Goal: Information Seeking & Learning: Find specific fact

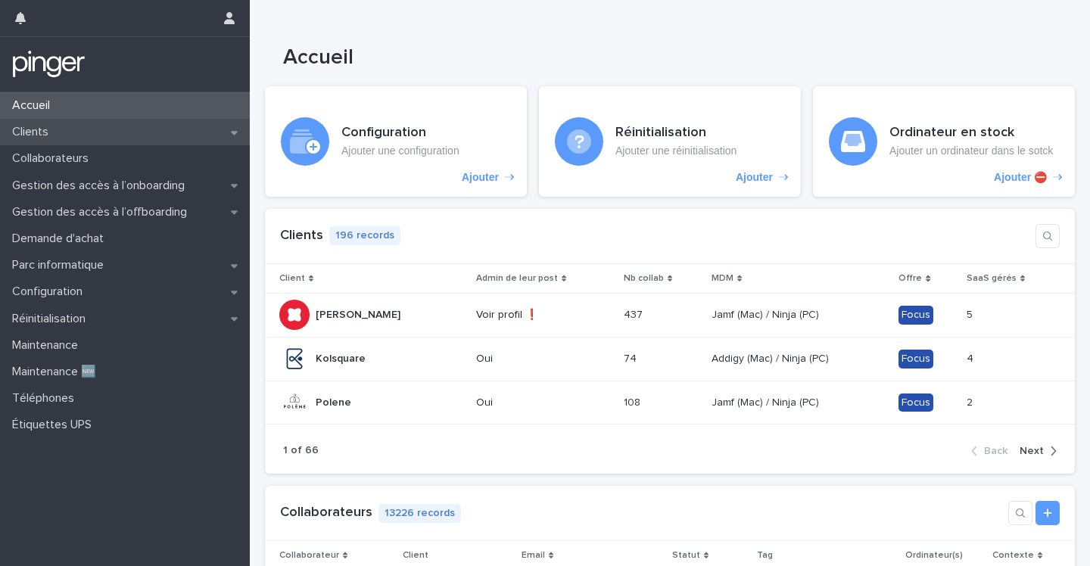
click at [55, 141] on div "Clients" at bounding box center [125, 132] width 250 height 26
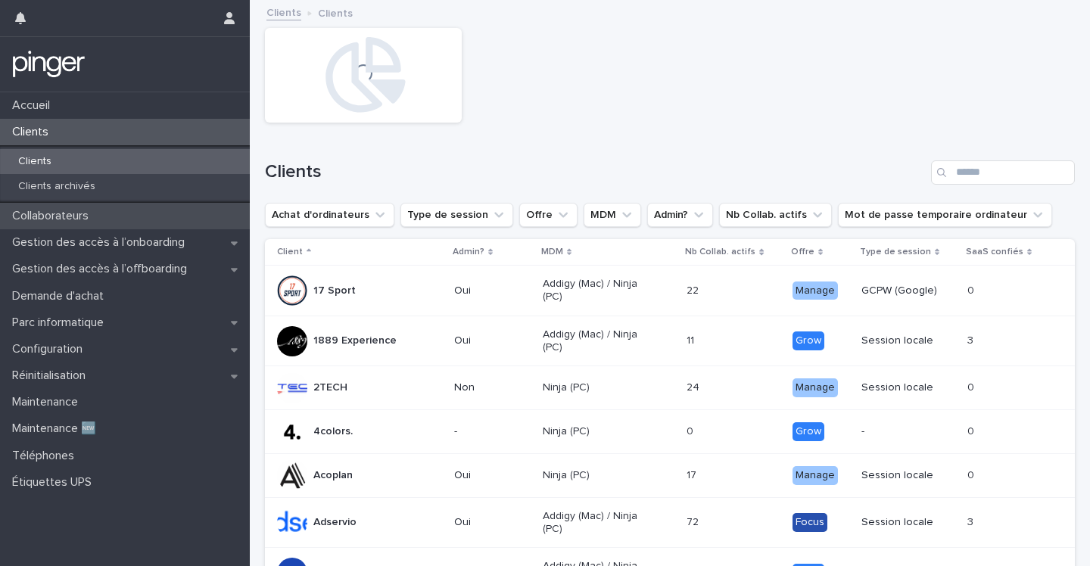
click at [98, 213] on p "Collaborateurs" at bounding box center [53, 216] width 95 height 14
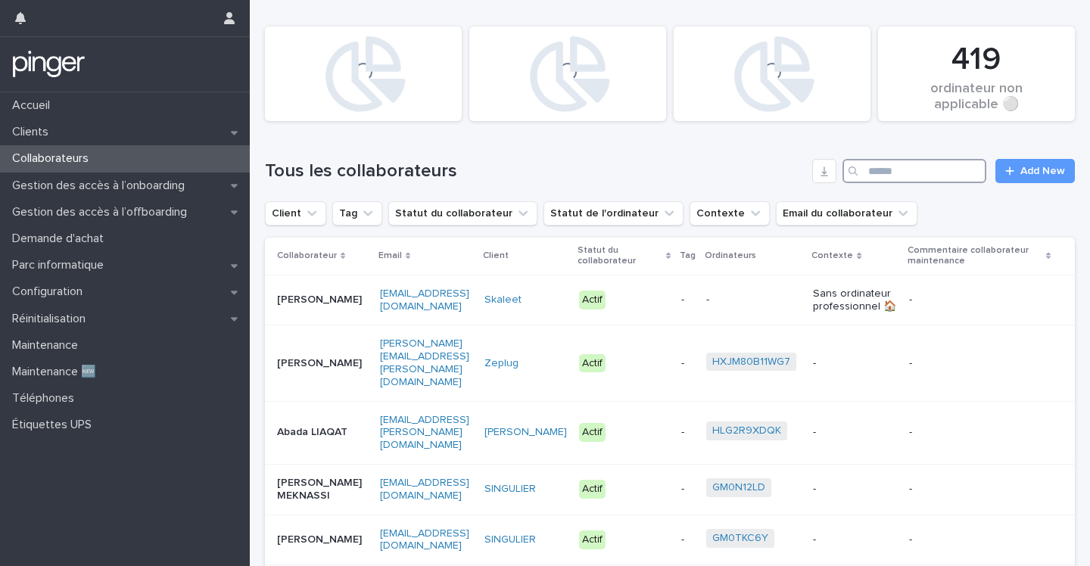
click at [916, 169] on input "Search" at bounding box center [914, 171] width 144 height 24
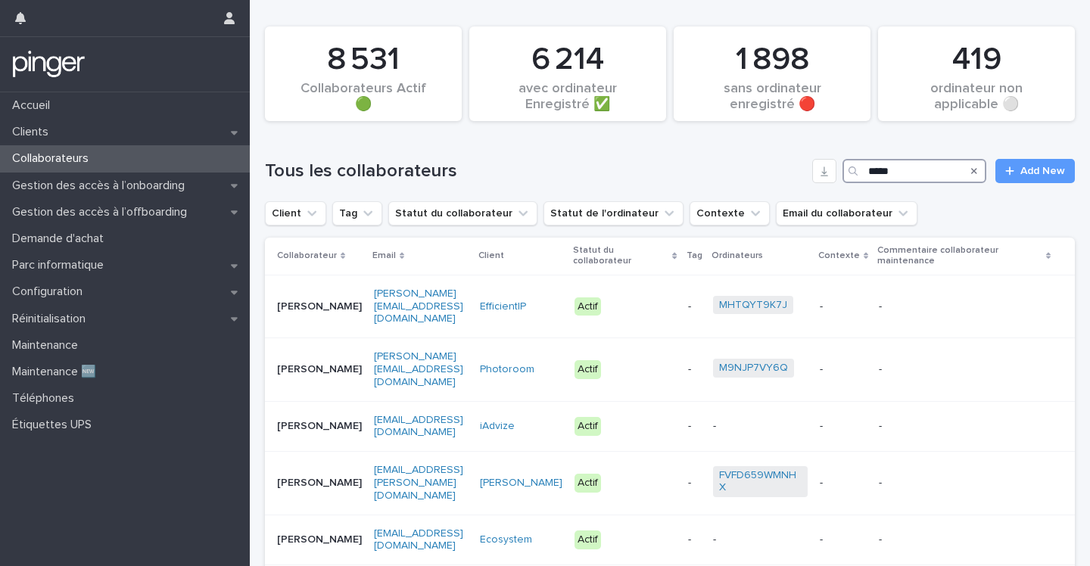
click at [948, 165] on input "*****" at bounding box center [914, 171] width 144 height 24
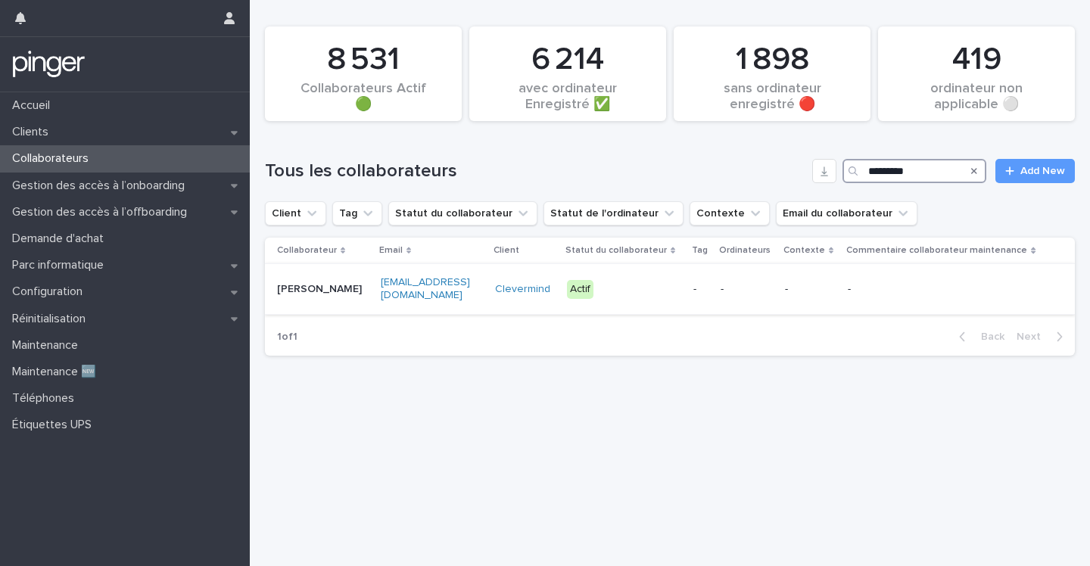
type input "*********"
click at [315, 287] on p "Malika CHARFI" at bounding box center [323, 289] width 92 height 13
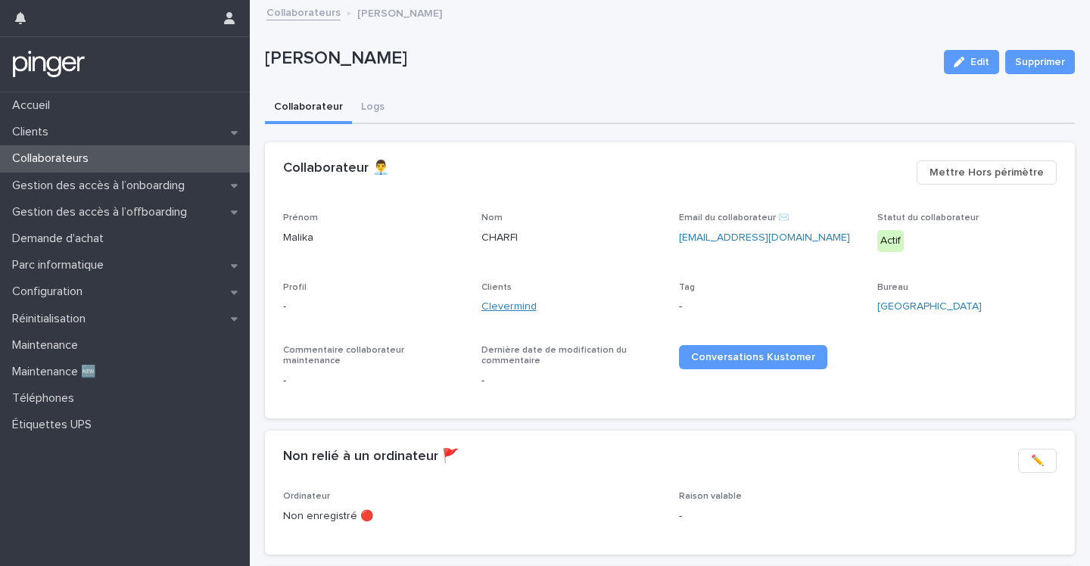
click at [508, 309] on link "Clevermind" at bounding box center [508, 307] width 55 height 16
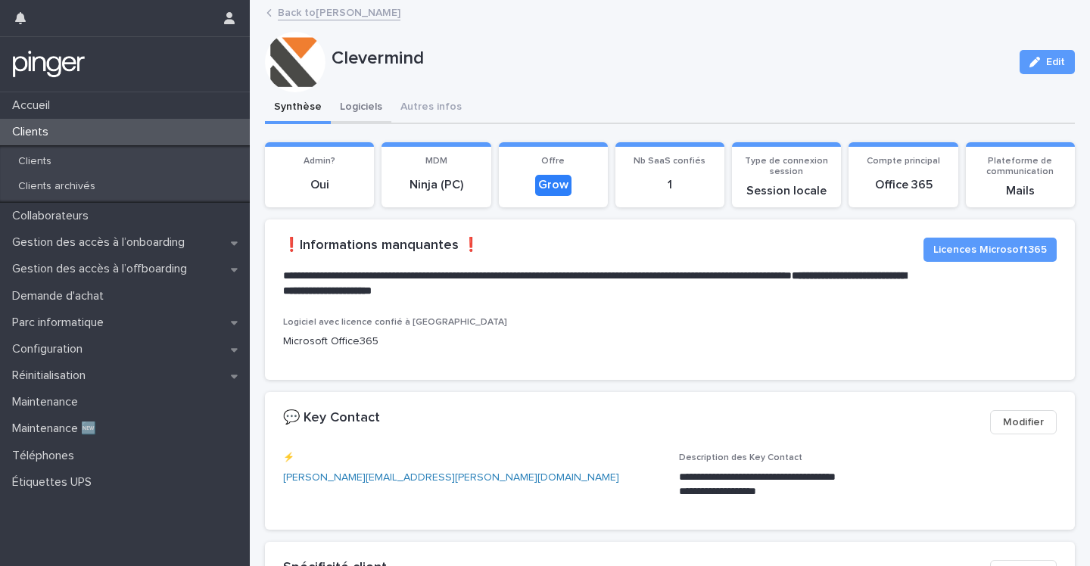
click at [369, 101] on button "Logiciels" at bounding box center [361, 108] width 61 height 32
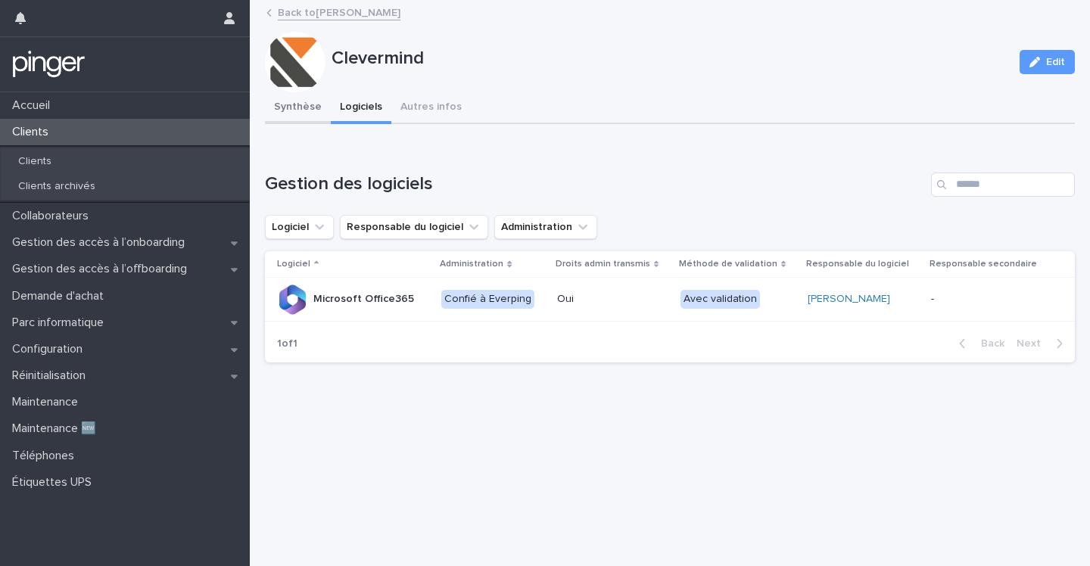
click at [309, 106] on button "Synthèse" at bounding box center [298, 108] width 66 height 32
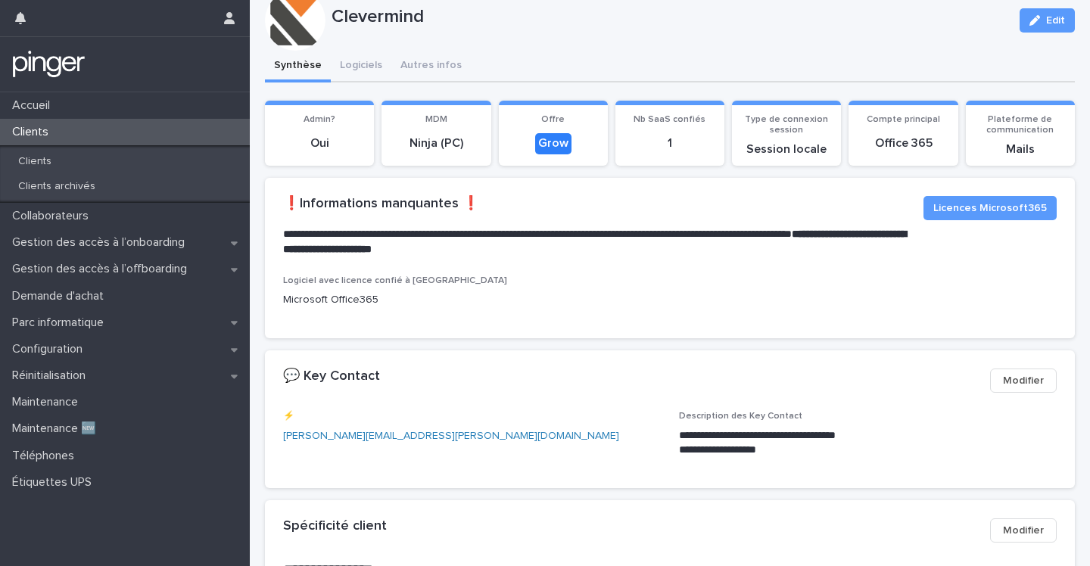
scroll to position [41, 0]
click at [437, 62] on button "Autres infos" at bounding box center [430, 67] width 79 height 32
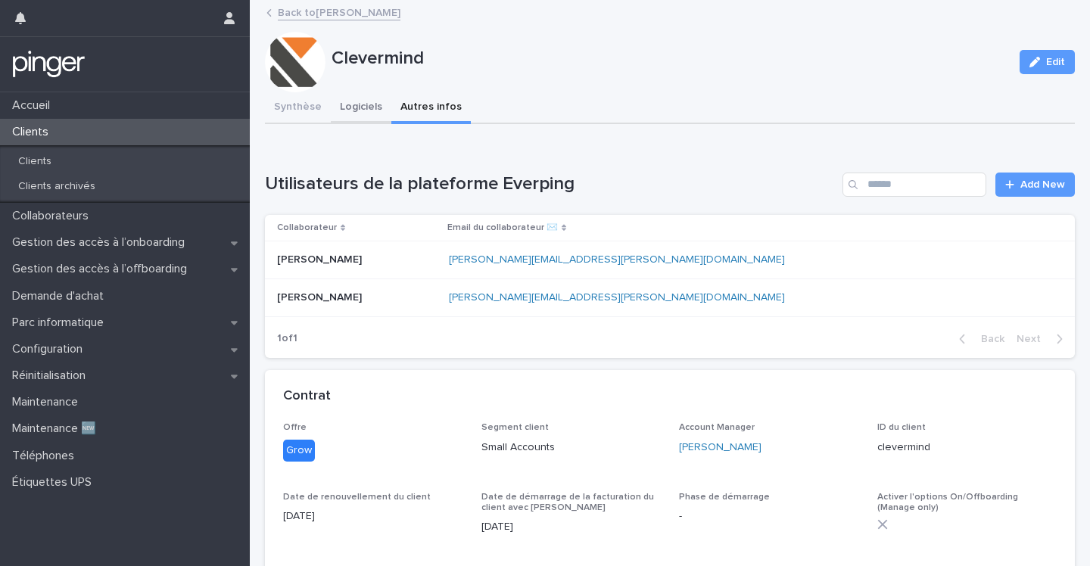
click at [303, 98] on button "Synthèse" at bounding box center [298, 108] width 66 height 32
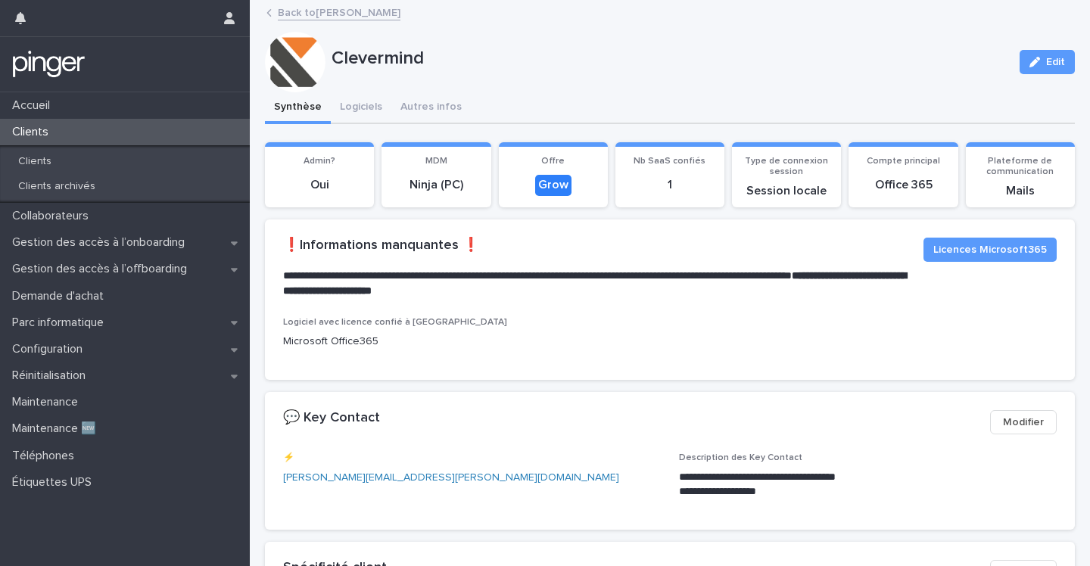
click at [515, 366] on div "Logiciel avec licence confié à Everping Microsoft Office365" at bounding box center [670, 348] width 810 height 63
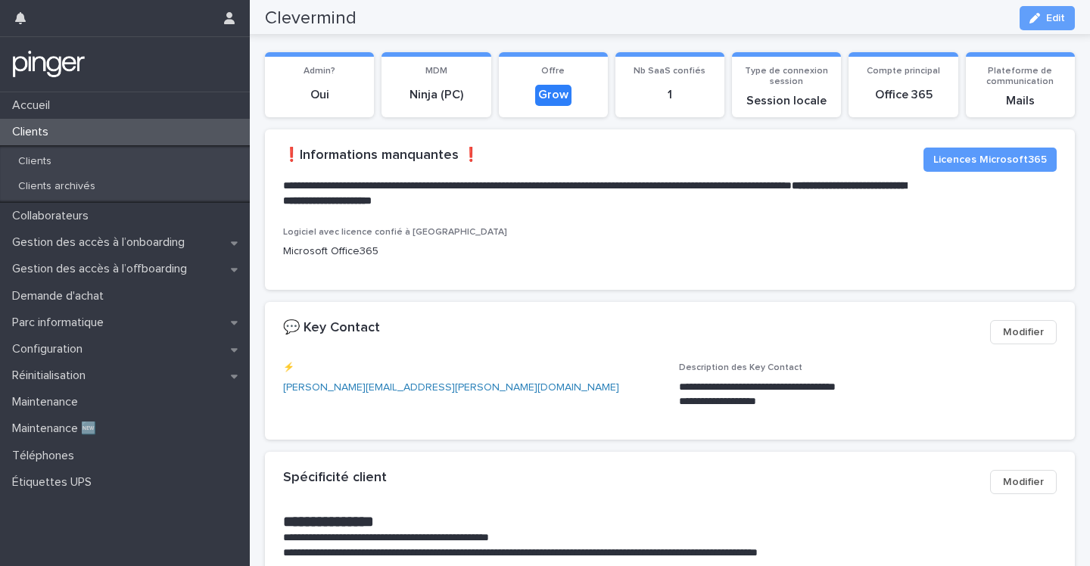
scroll to position [30, 0]
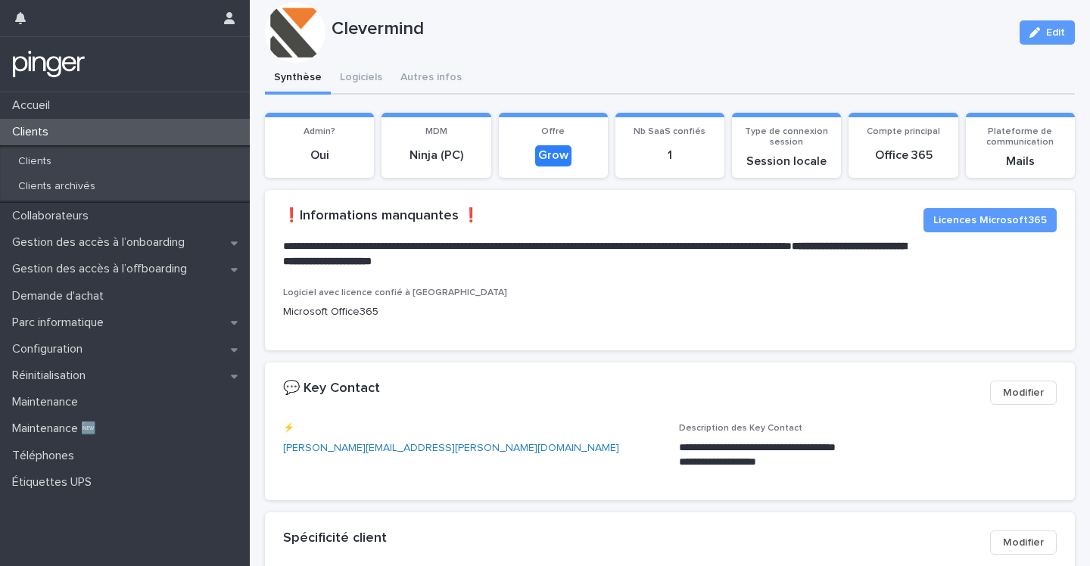
drag, startPoint x: 353, startPoint y: 71, endPoint x: 376, endPoint y: 76, distance: 23.2
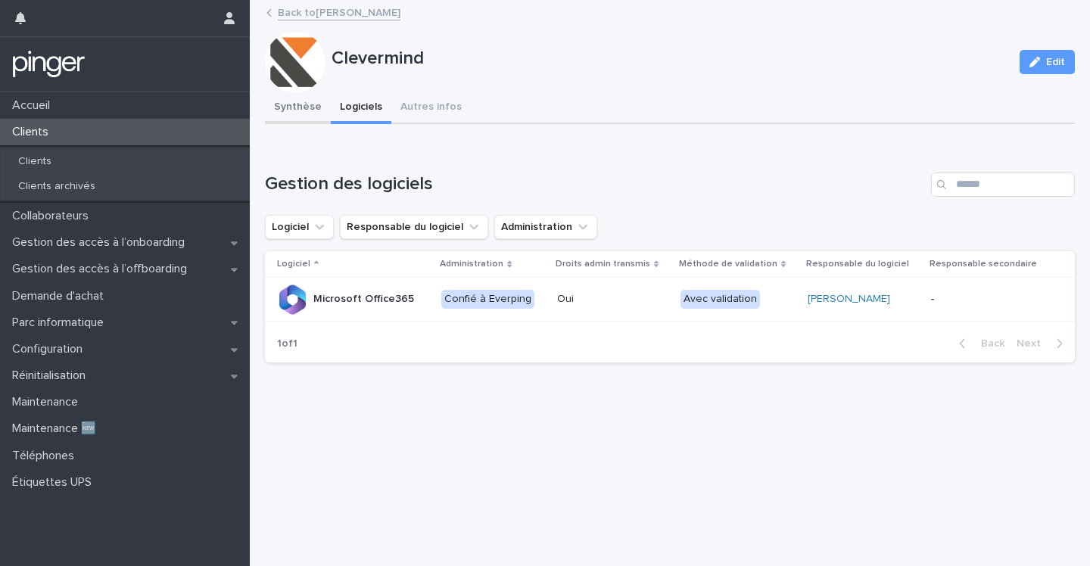
click at [306, 123] on button "Synthèse" at bounding box center [298, 108] width 66 height 32
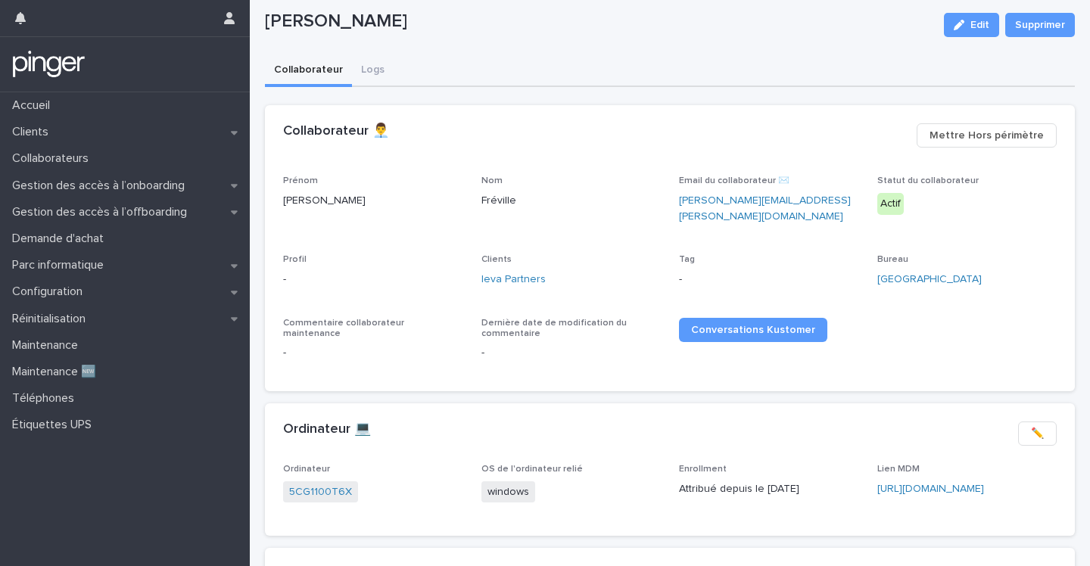
scroll to position [31, 0]
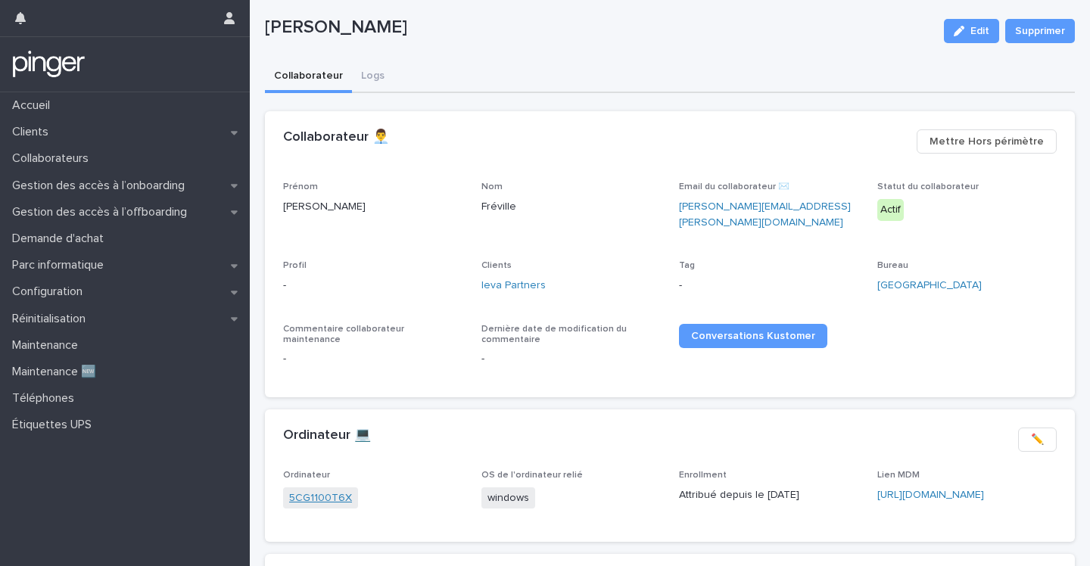
click at [326, 490] on link "5CG1100T6X" at bounding box center [320, 498] width 63 height 16
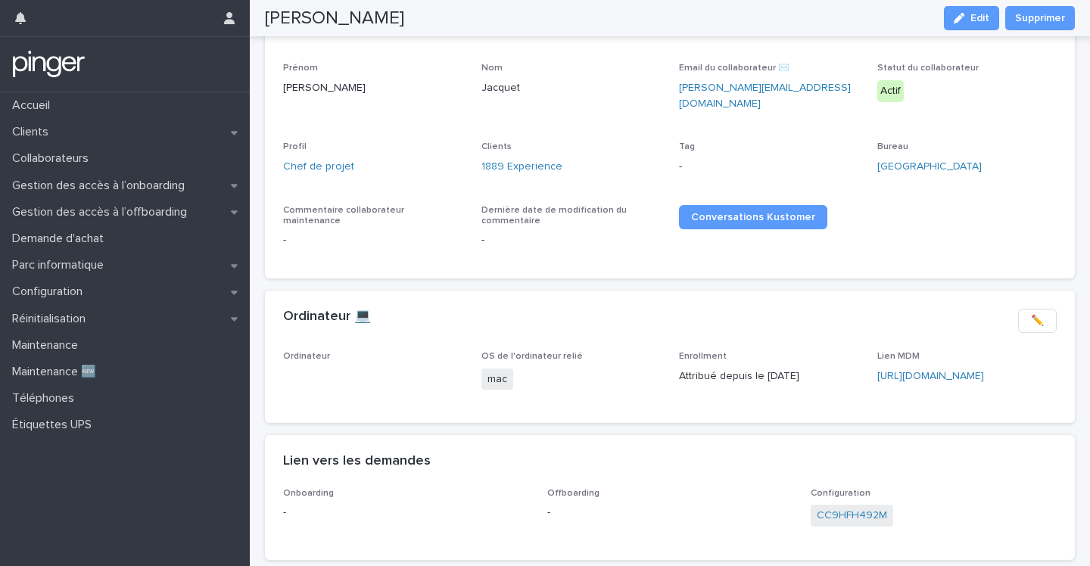
scroll to position [154, 0]
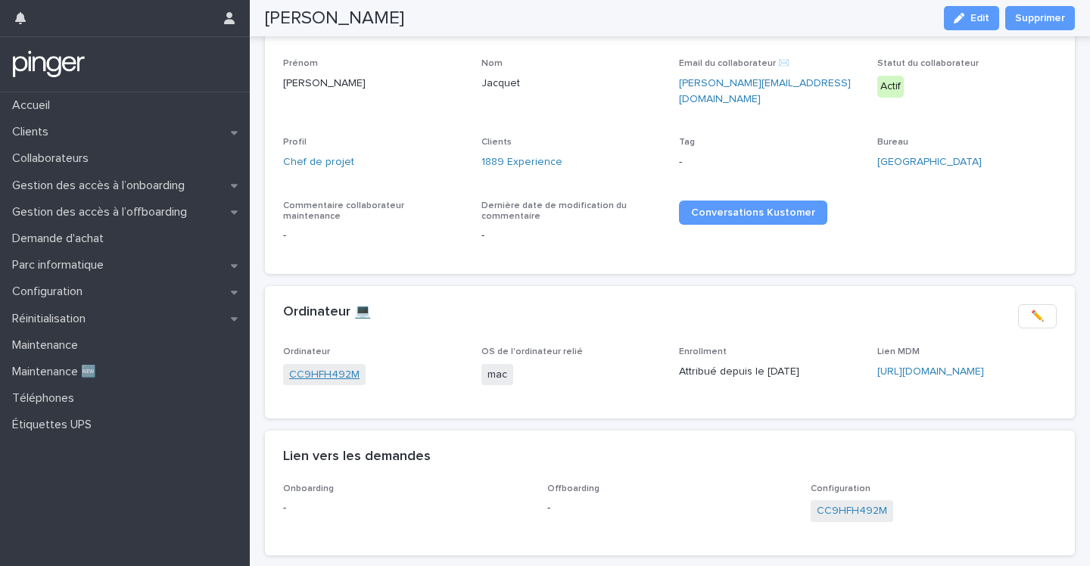
click at [300, 367] on link "CC9HFH492M" at bounding box center [324, 375] width 70 height 16
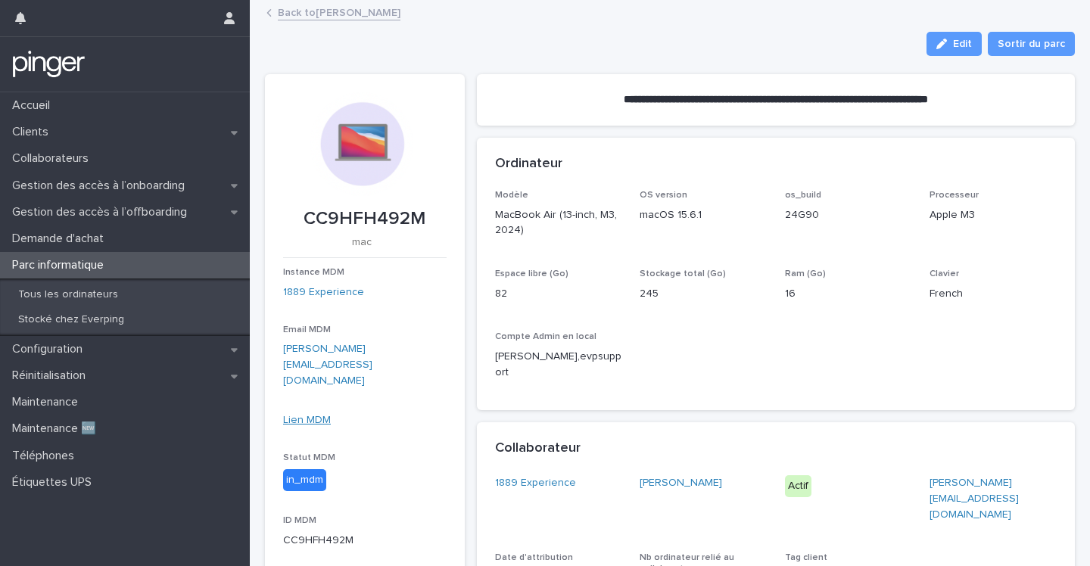
click at [310, 415] on link "Lien MDM" at bounding box center [307, 420] width 48 height 11
click at [77, 154] on p "Collaborateurs" at bounding box center [53, 158] width 95 height 14
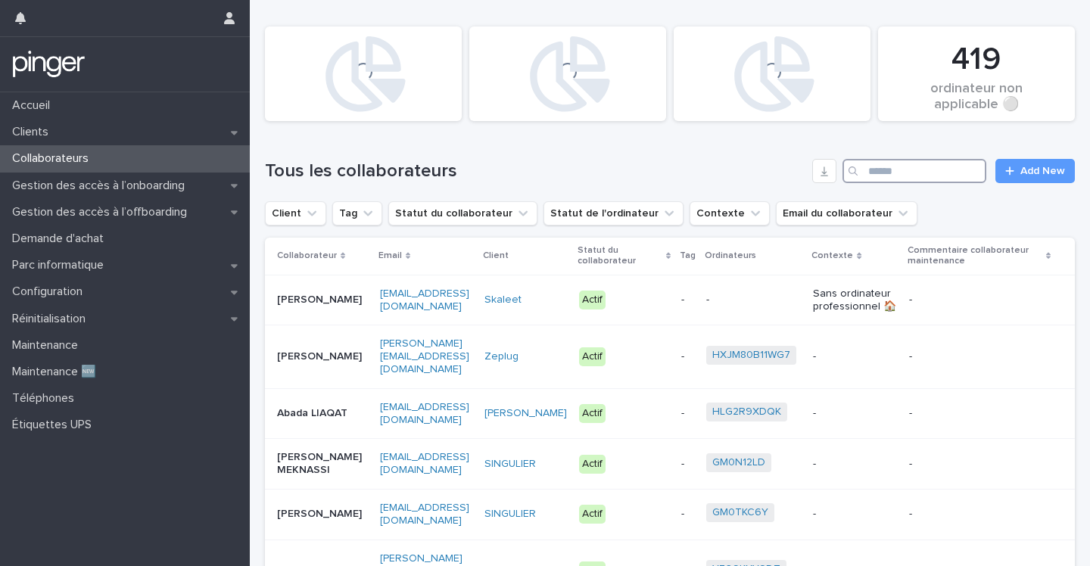
click at [887, 178] on input "Search" at bounding box center [914, 171] width 144 height 24
paste input "**********"
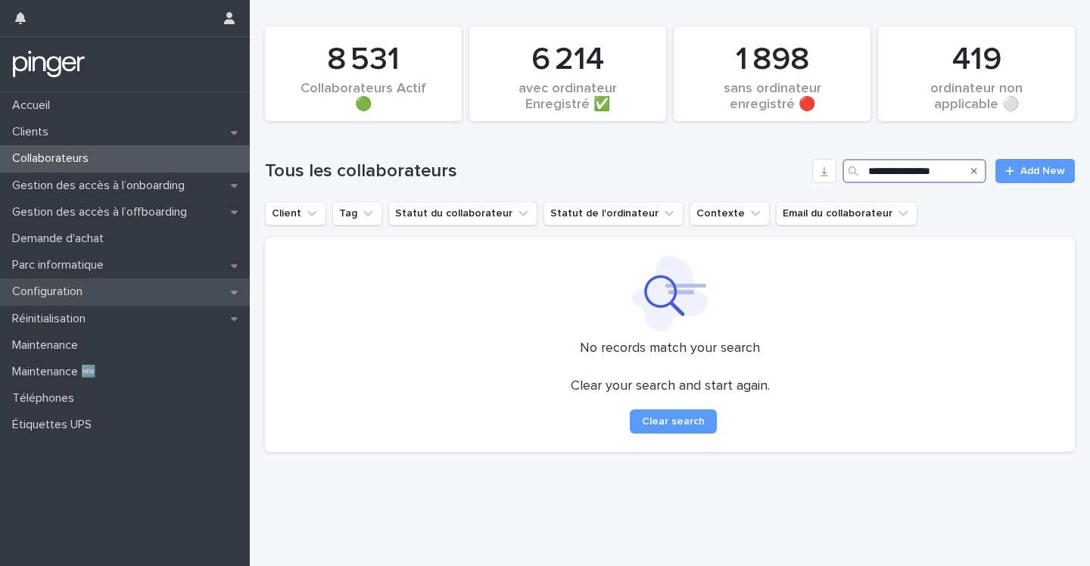
type input "**********"
click at [53, 289] on p "Configuration" at bounding box center [50, 292] width 89 height 14
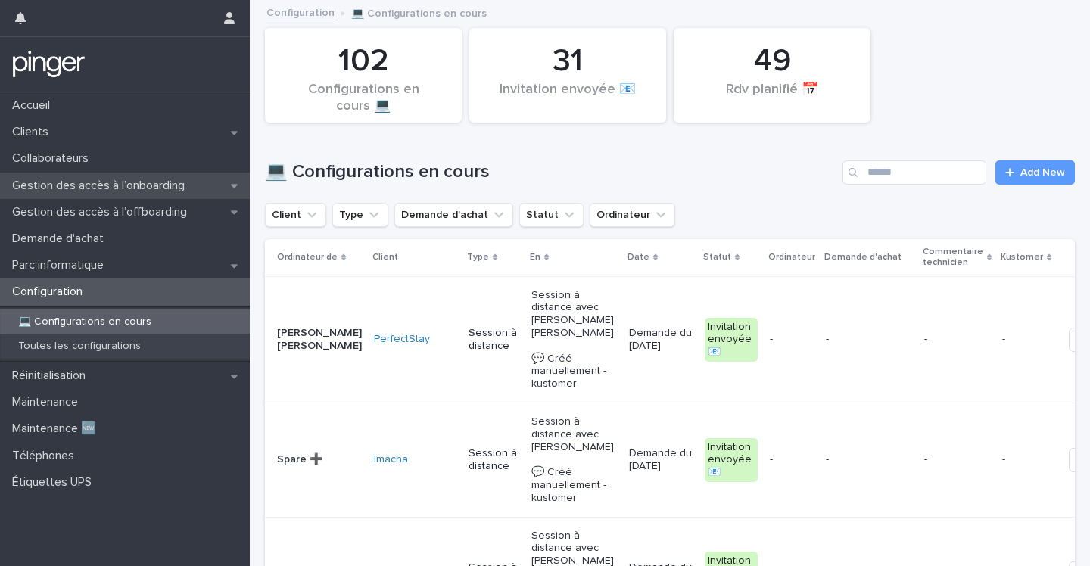
click at [88, 188] on p "Gestion des accès à l’onboarding" at bounding box center [101, 186] width 191 height 14
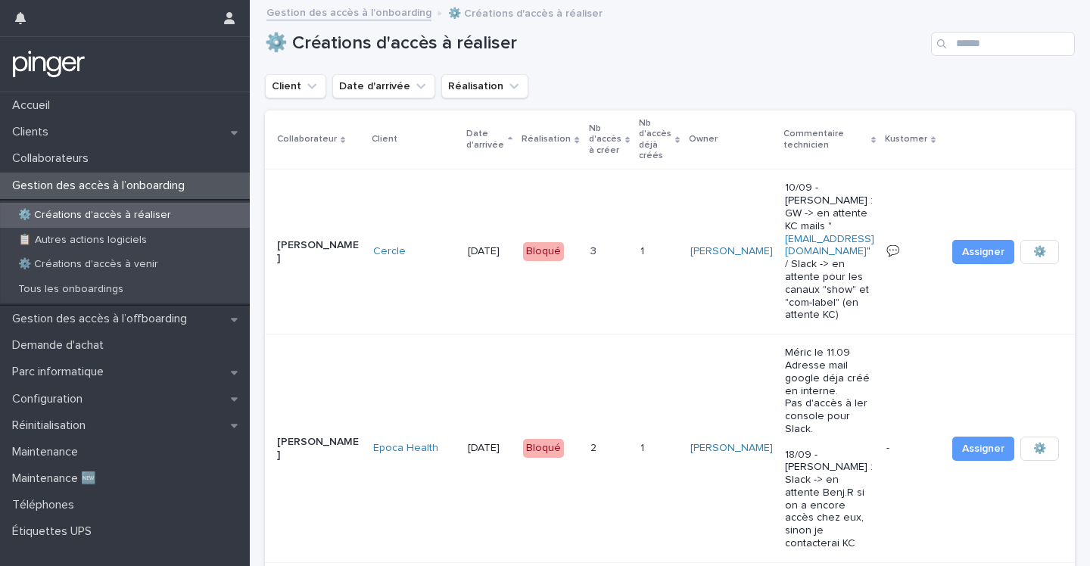
click at [974, 29] on div "⚙️ Créations d'accès à réaliser" at bounding box center [670, 38] width 810 height 73
click at [974, 36] on input "Search" at bounding box center [1003, 44] width 144 height 24
paste input "**********"
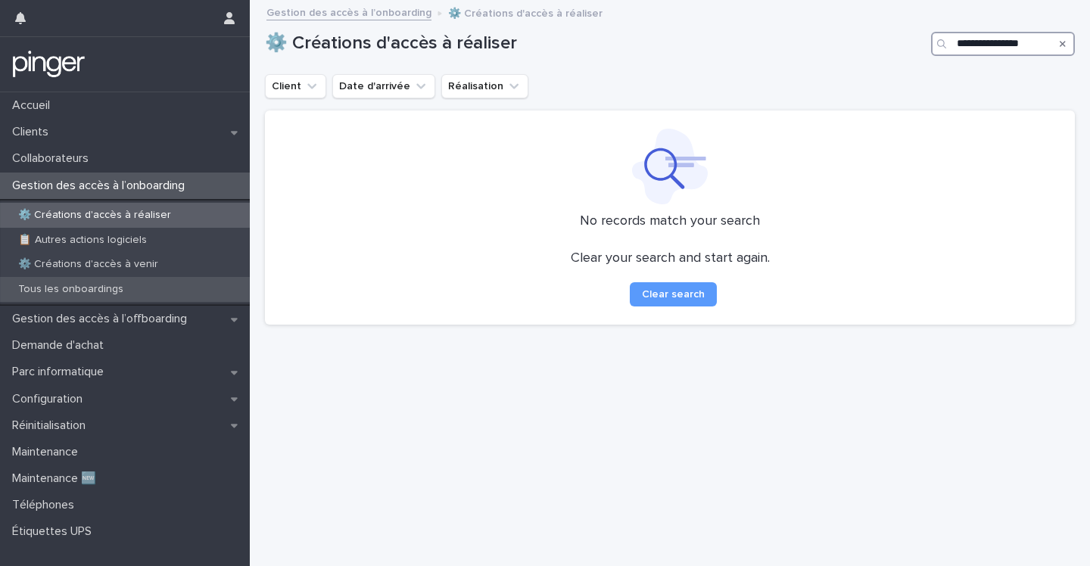
type input "**********"
click at [70, 282] on div "Tous les onboardings" at bounding box center [125, 289] width 250 height 25
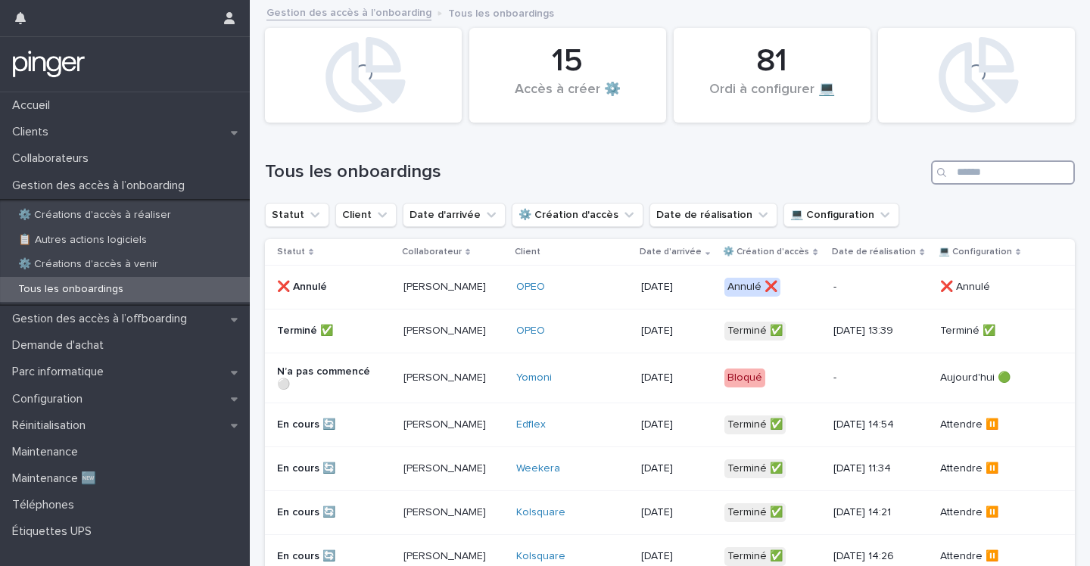
click at [972, 168] on input "Search" at bounding box center [1003, 172] width 144 height 24
paste input "**********"
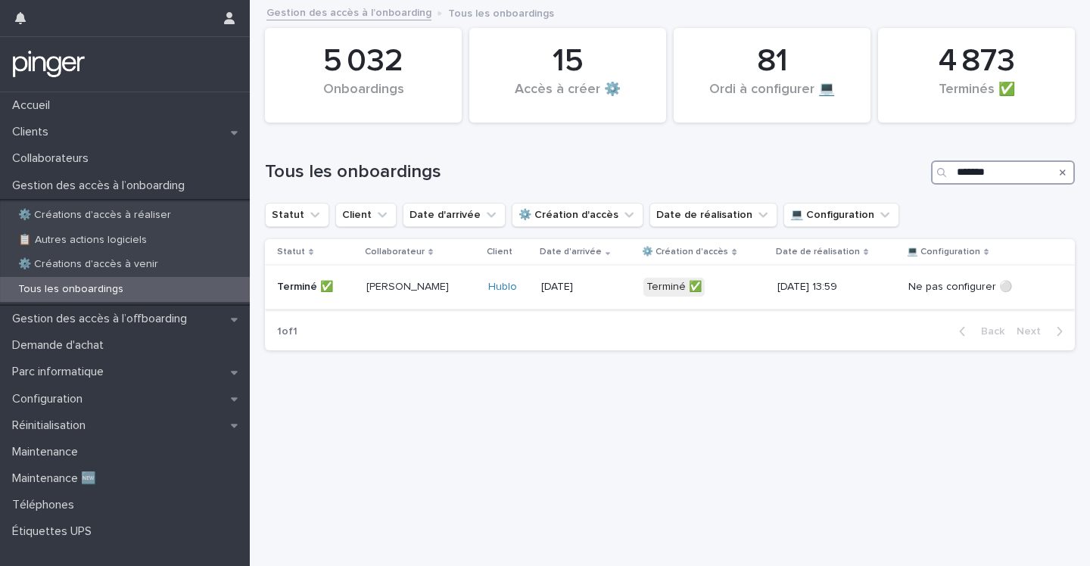
type input "*******"
click at [419, 285] on p "Philippe De Azevedo" at bounding box center [420, 287] width 108 height 13
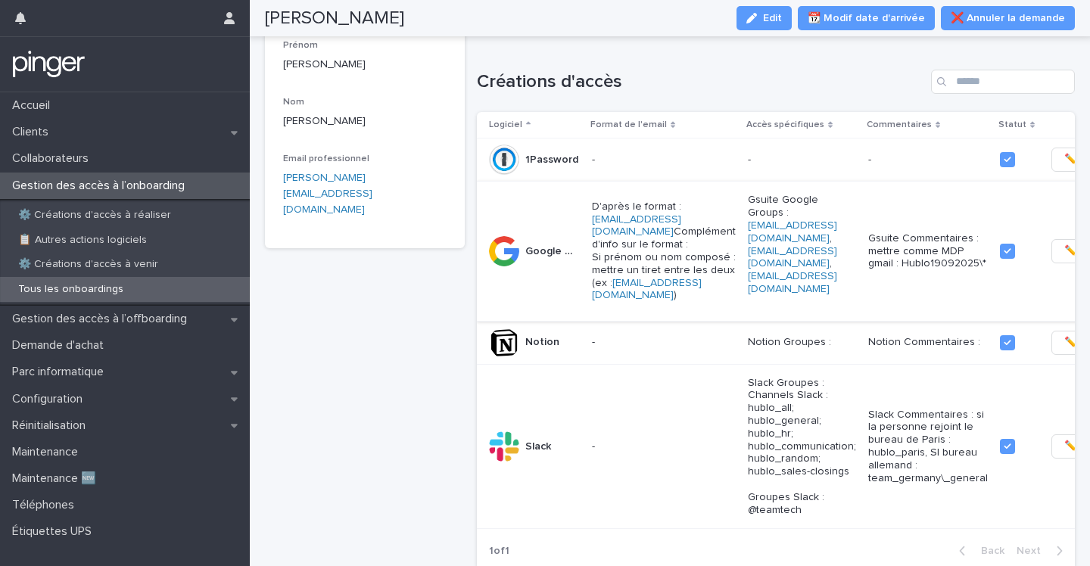
scroll to position [155, 0]
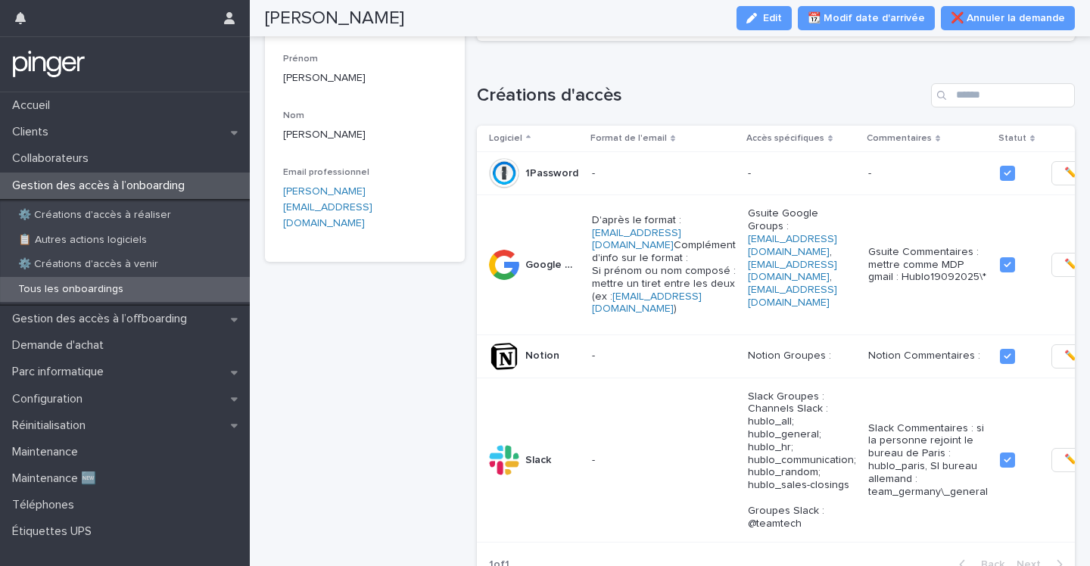
click at [450, 343] on div "Philippe De Azevedo 19/9/2025 Client Hublo Prénom Philippe Nom De Azevedo Email…" at bounding box center [365, 504] width 200 height 1170
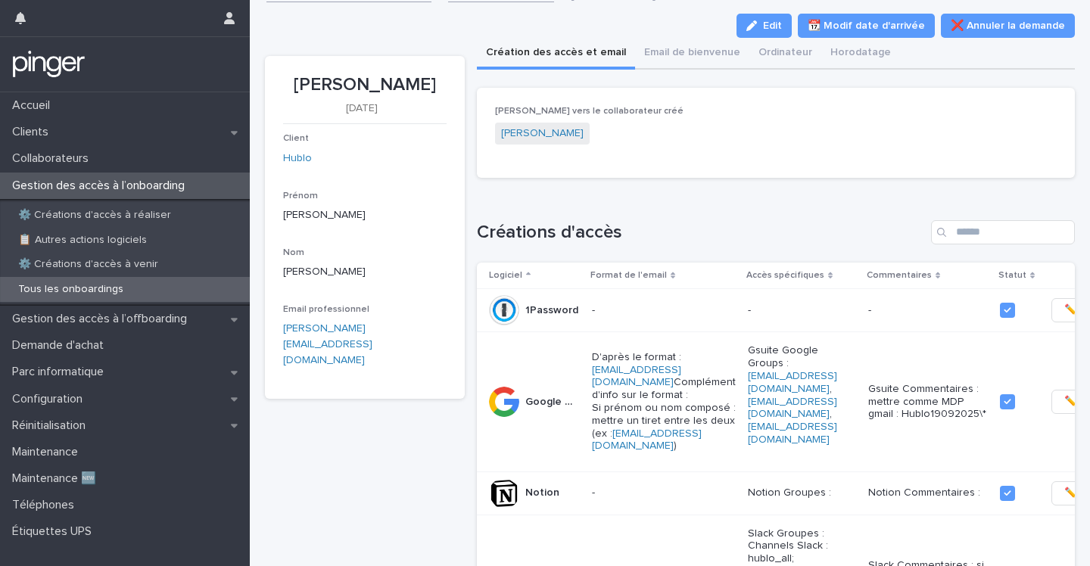
scroll to position [0, 0]
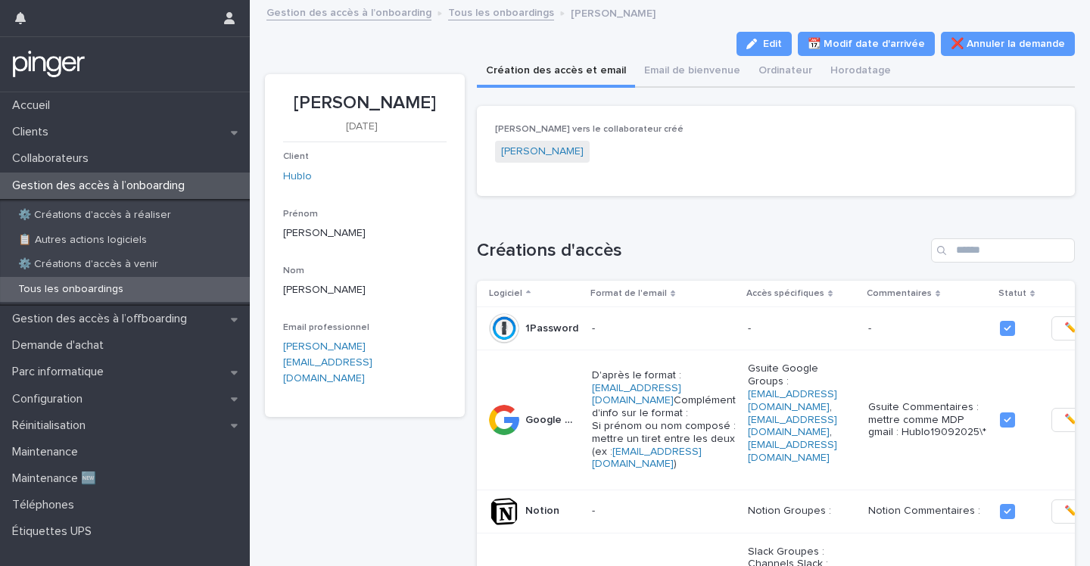
click at [559, 200] on div "Loading... Saving… Lien vers le collaborateur créé Philippe De Azevedo" at bounding box center [776, 157] width 599 height 102
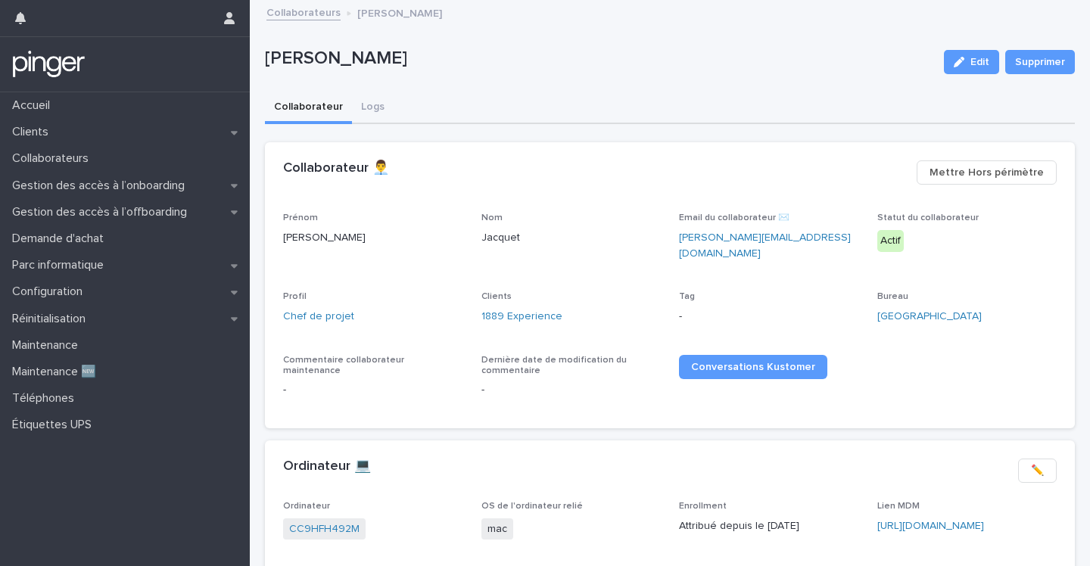
click at [308, 528] on span "CC9HFH492M" at bounding box center [324, 529] width 82 height 22
click at [315, 521] on link "CC9HFH492M" at bounding box center [324, 529] width 70 height 16
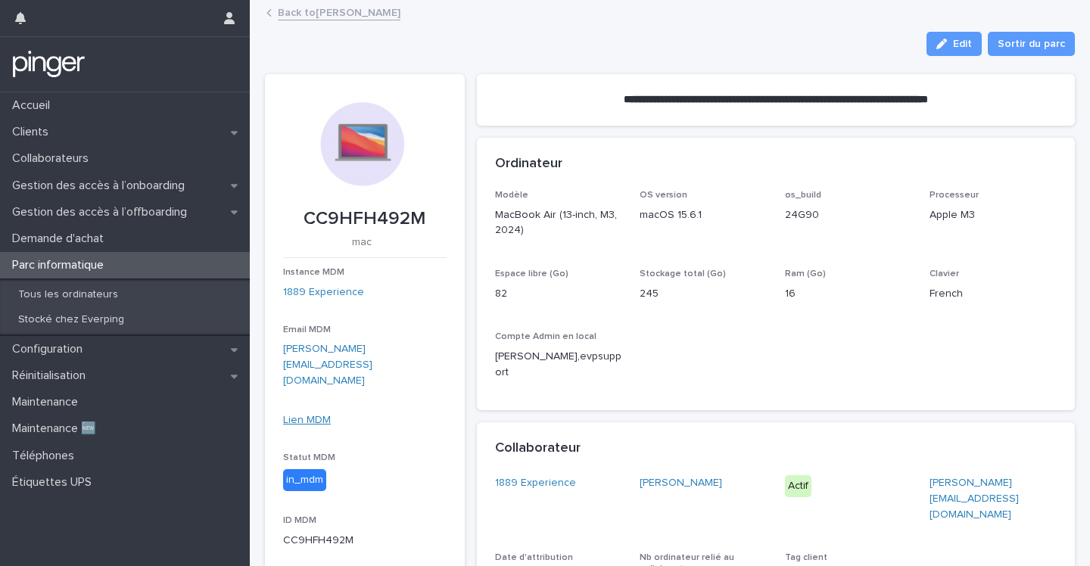
click at [313, 415] on link "Lien MDM" at bounding box center [307, 420] width 48 height 11
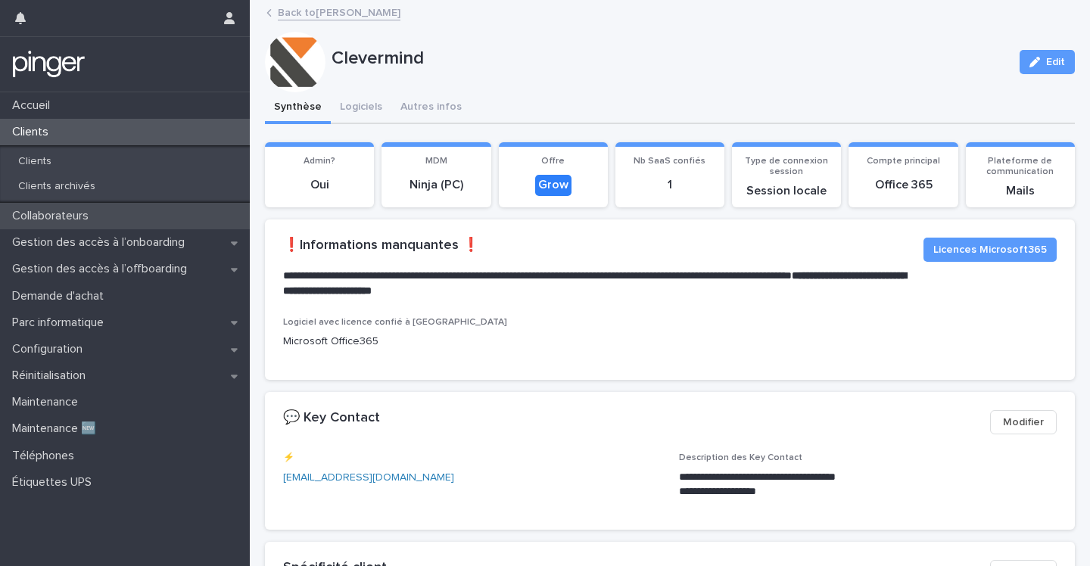
click at [58, 218] on p "Collaborateurs" at bounding box center [53, 216] width 95 height 14
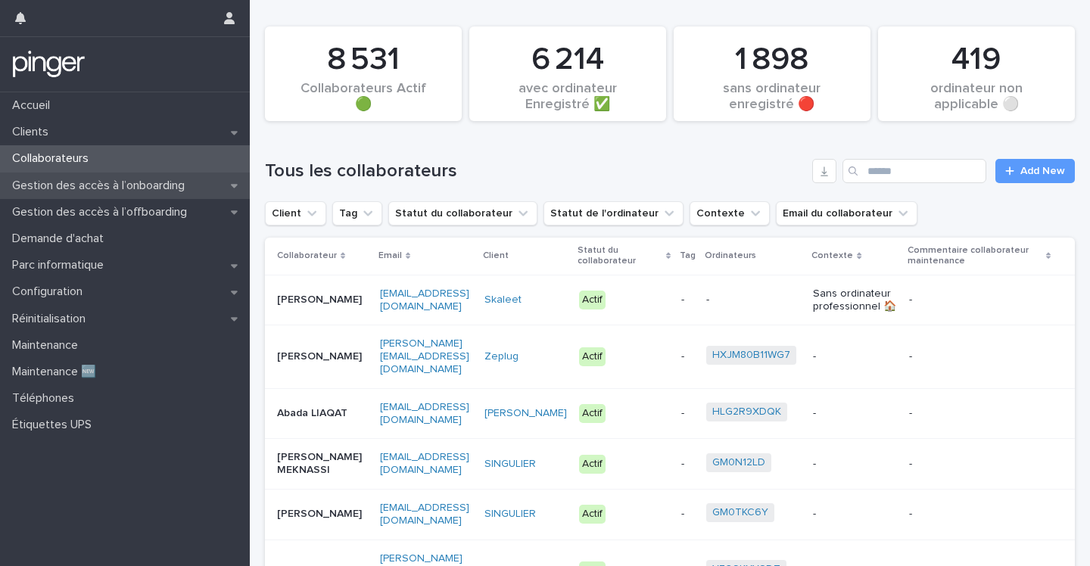
click at [120, 192] on p "Gestion des accès à l’onboarding" at bounding box center [101, 186] width 191 height 14
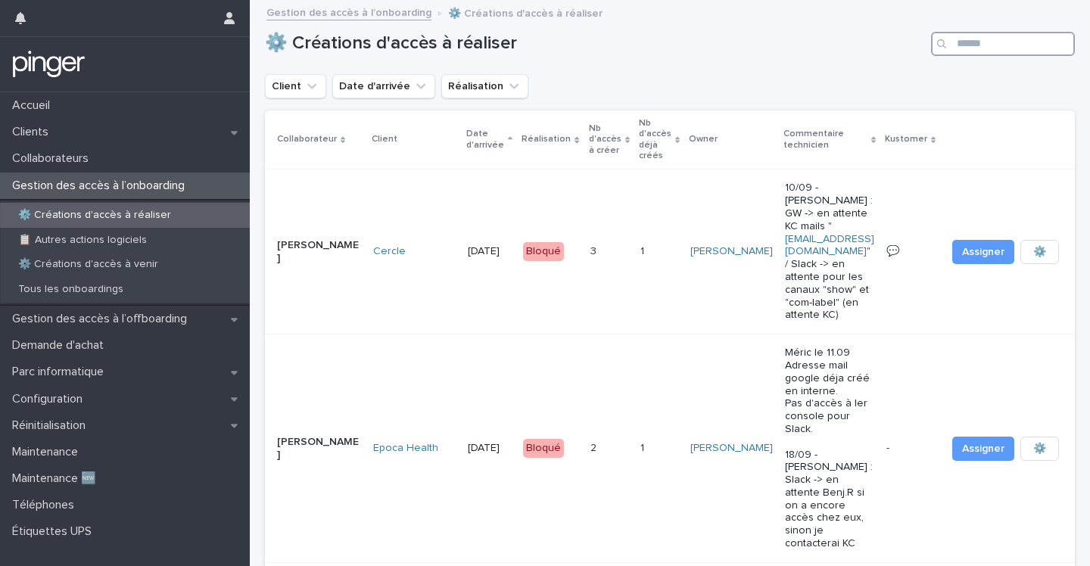
click at [990, 53] on input "Search" at bounding box center [1003, 44] width 144 height 24
paste input "**********"
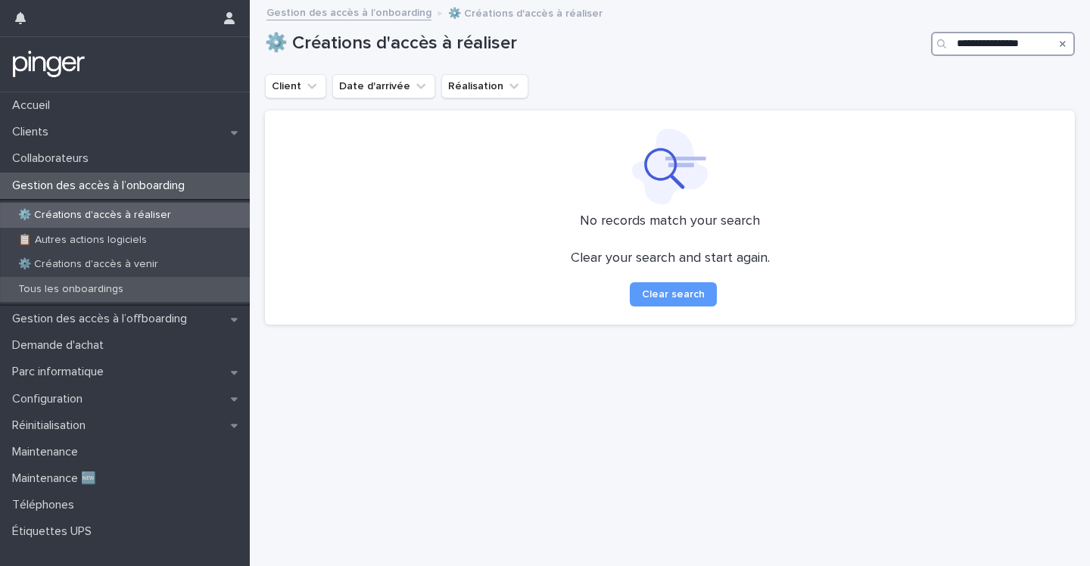
type input "**********"
click at [81, 291] on p "Tous les onboardings" at bounding box center [70, 289] width 129 height 13
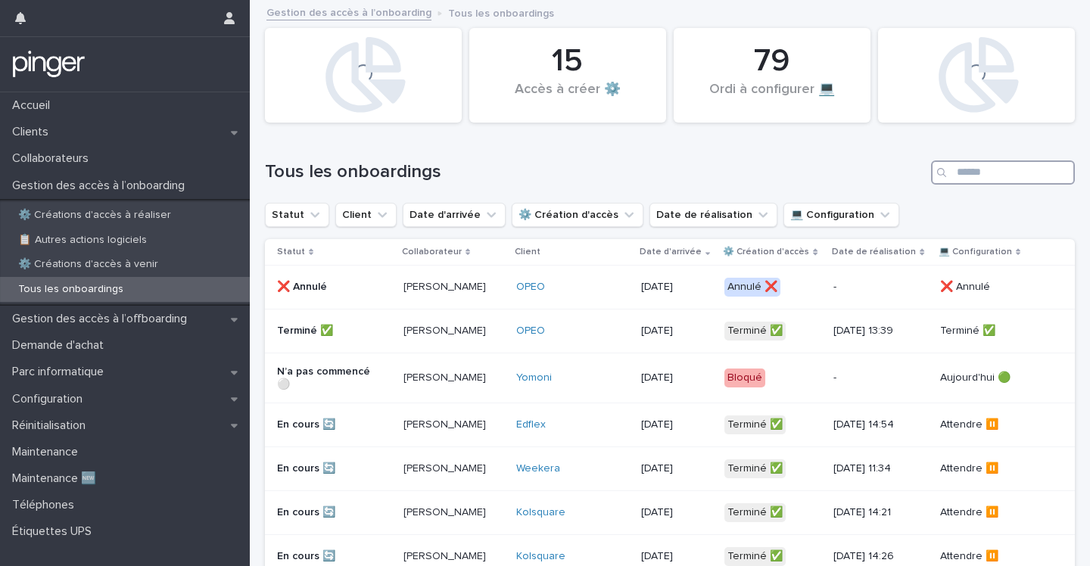
click at [965, 183] on input "Search" at bounding box center [1003, 172] width 144 height 24
paste input "**********"
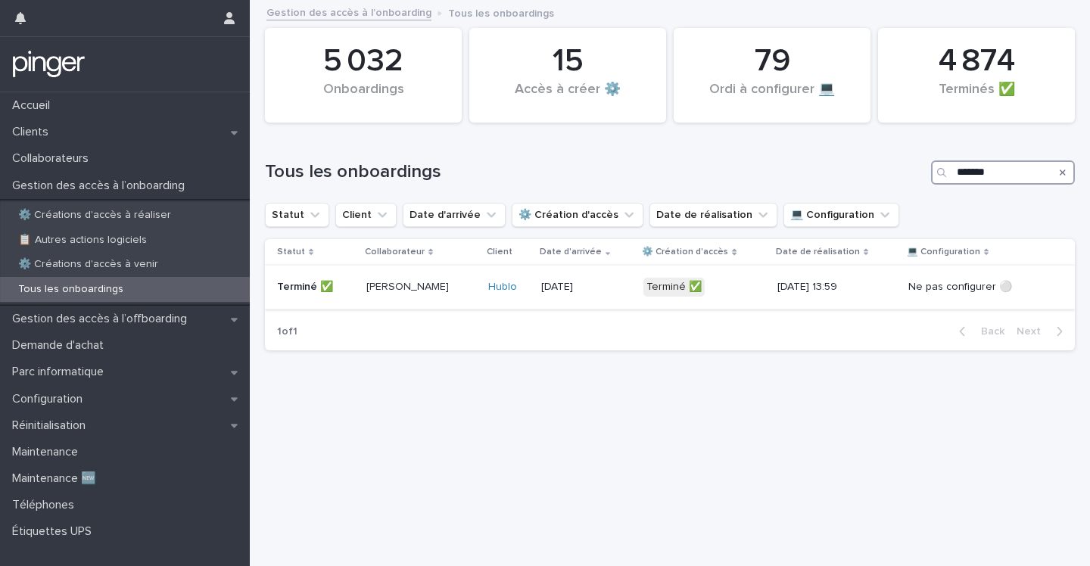
type input "*******"
click at [372, 288] on p "Philippe De Azevedo" at bounding box center [420, 287] width 108 height 13
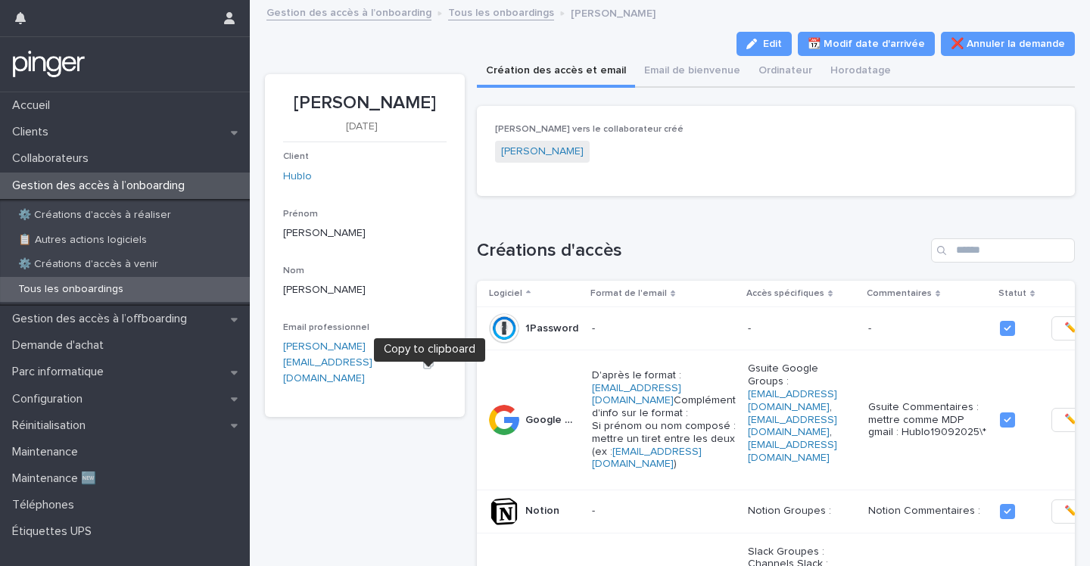
click at [427, 369] on icon "button" at bounding box center [428, 362] width 11 height 11
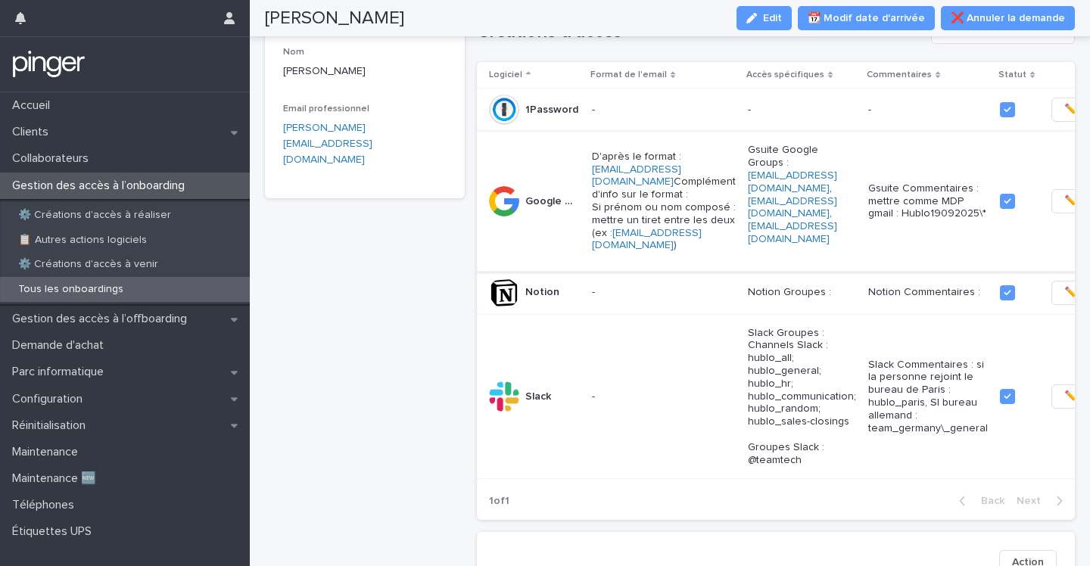
scroll to position [217, 0]
copy p "Hublo19092025\*"
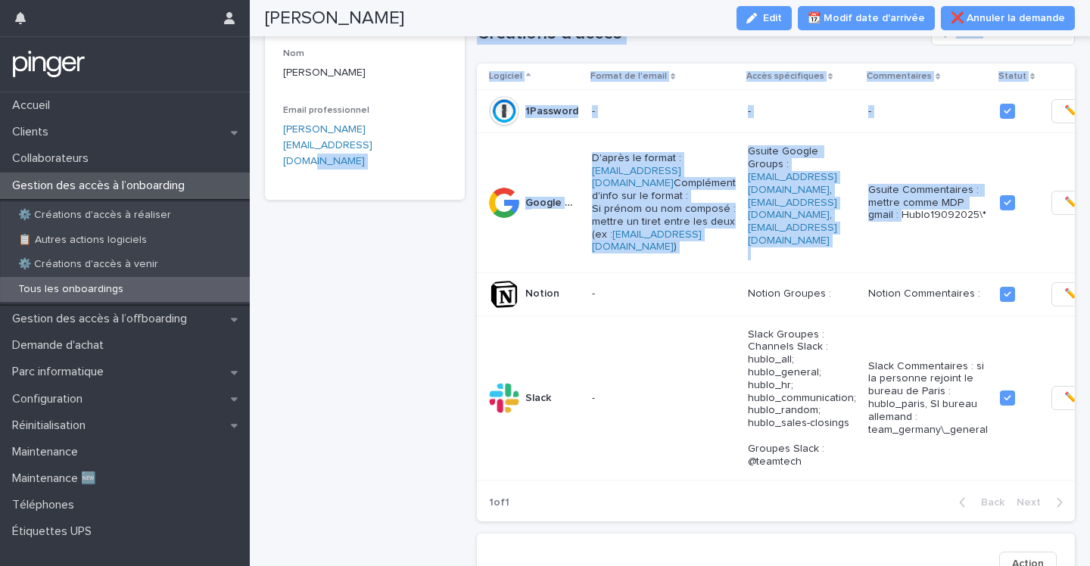
drag, startPoint x: 842, startPoint y: 222, endPoint x: 381, endPoint y: 219, distance: 460.9
click at [381, 219] on div "Philippe De Azevedo 19/9/2025 Client Hublo Prénom Philippe Nom De Azevedo Email…" at bounding box center [670, 433] width 810 height 1188
click at [372, 271] on div "Philippe De Azevedo 19/9/2025 Client Hublo Prénom Philippe Nom De Azevedo Email…" at bounding box center [365, 442] width 200 height 1170
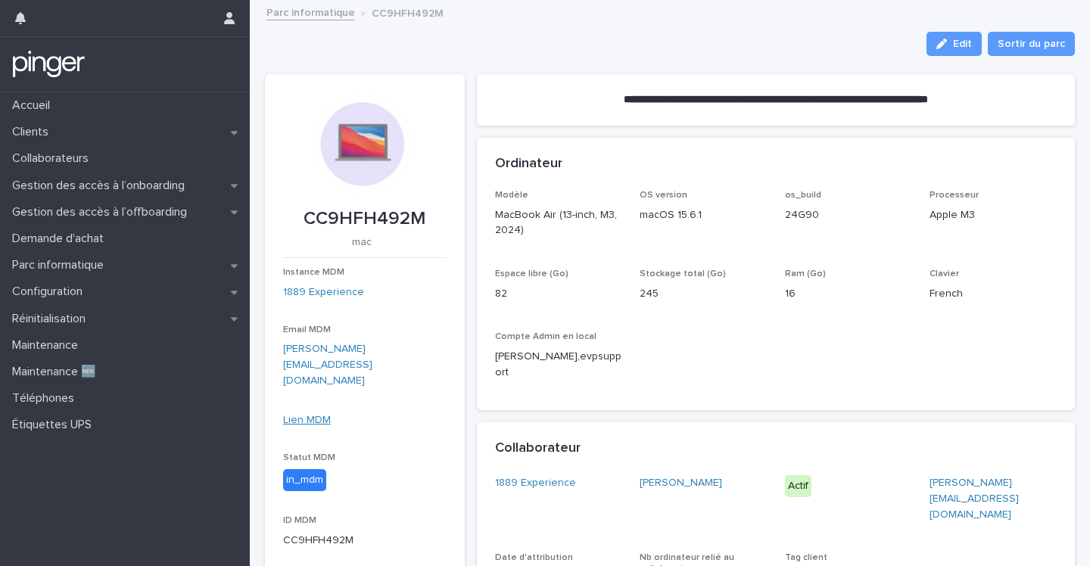
click at [308, 415] on link "Lien MDM" at bounding box center [307, 420] width 48 height 11
click at [87, 186] on p "Gestion des accès à l’onboarding" at bounding box center [101, 186] width 191 height 14
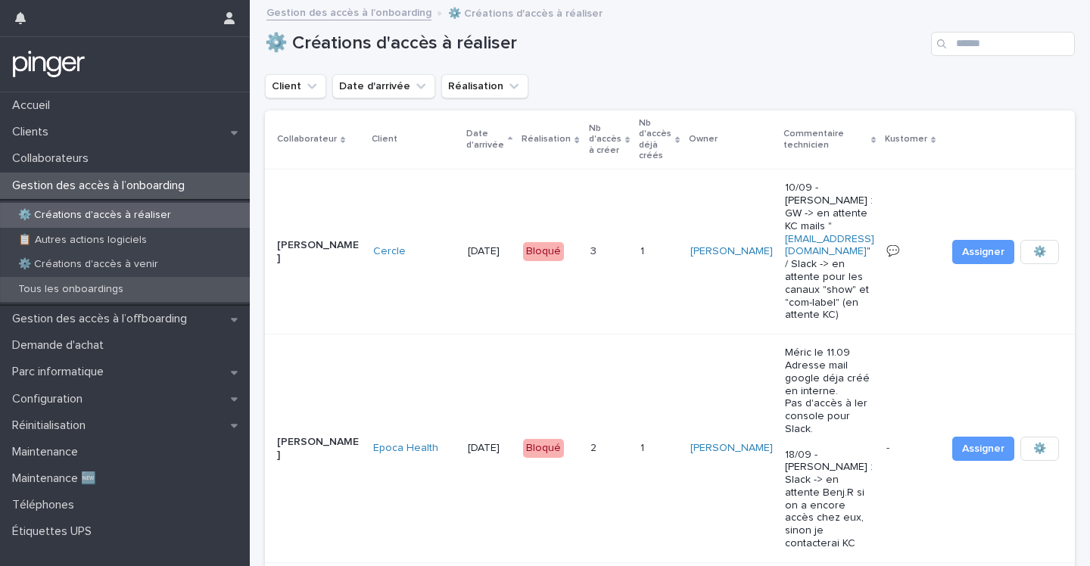
click at [82, 290] on p "Tous les onboardings" at bounding box center [70, 289] width 129 height 13
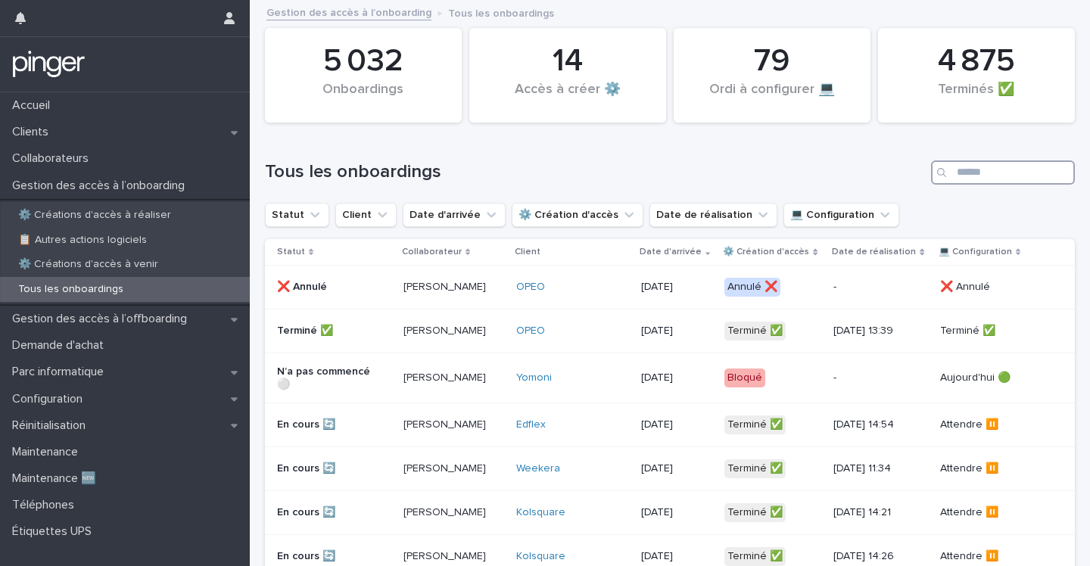
click at [968, 172] on input "Search" at bounding box center [1003, 172] width 144 height 24
paste input "**********"
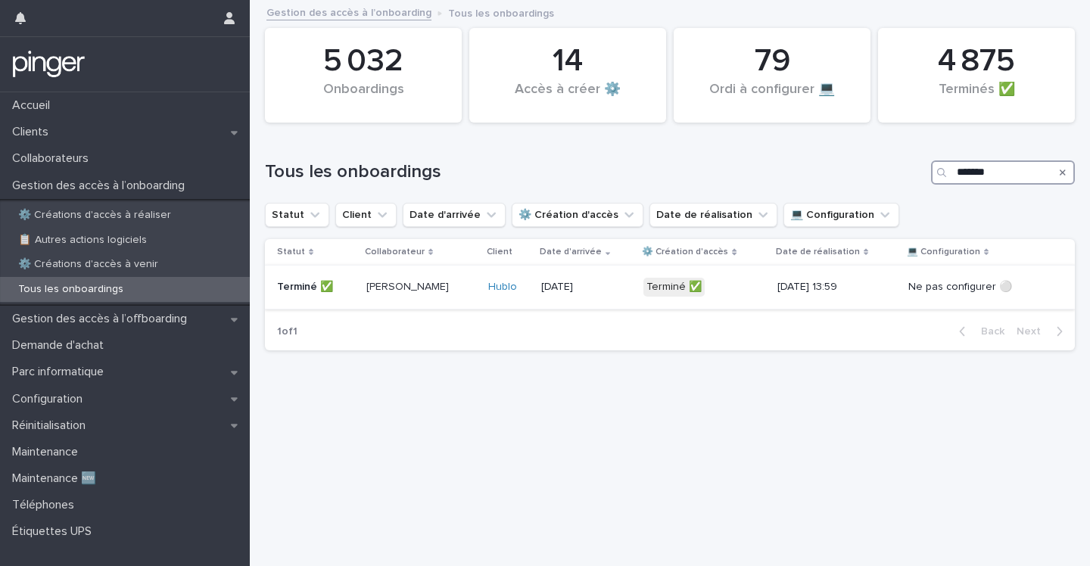
type input "*******"
click at [424, 282] on p "Philippe De Azevedo" at bounding box center [420, 287] width 108 height 13
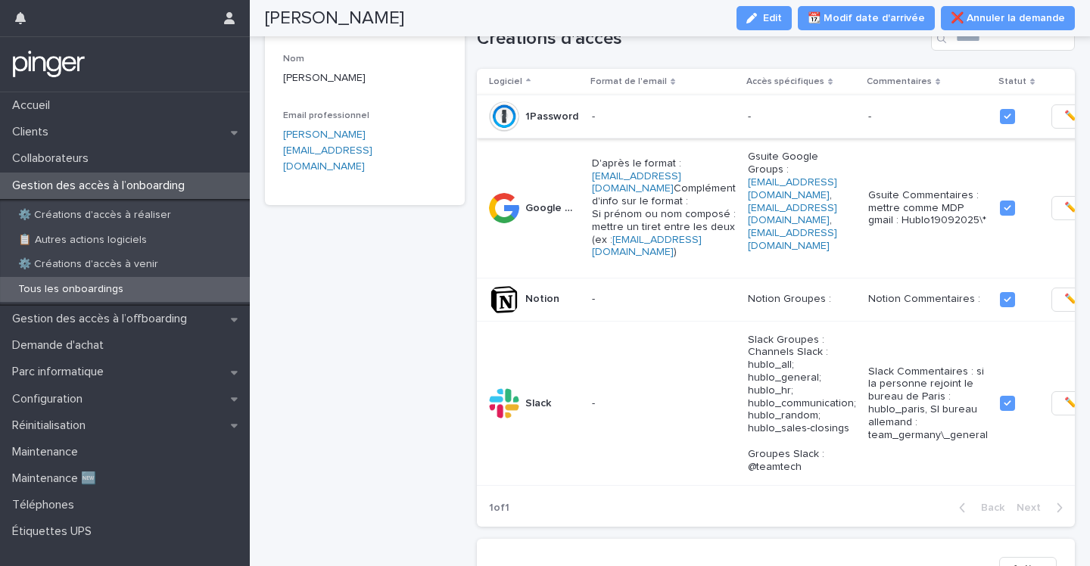
scroll to position [117, 0]
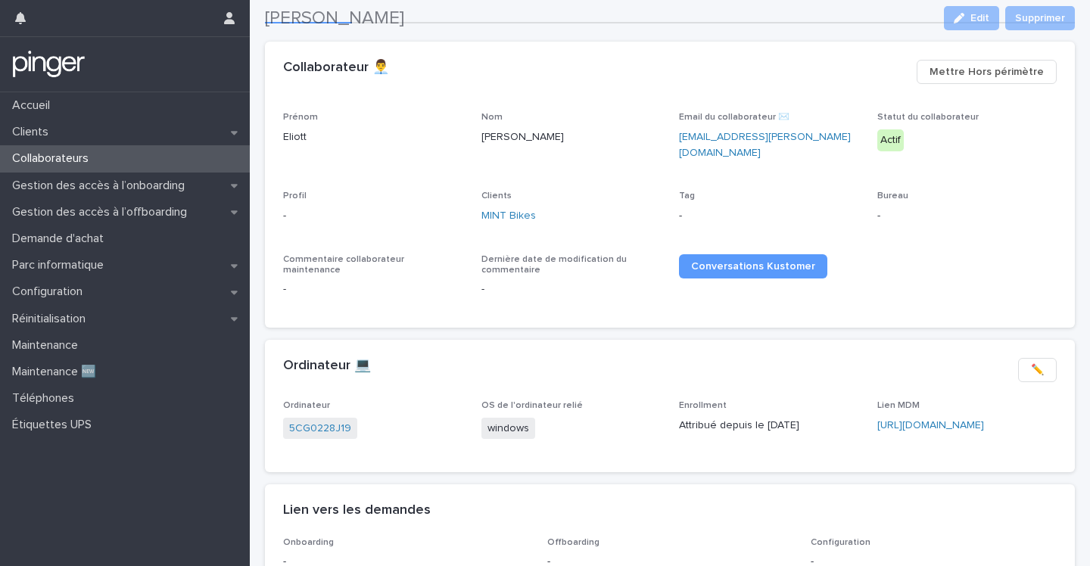
scroll to position [102, 0]
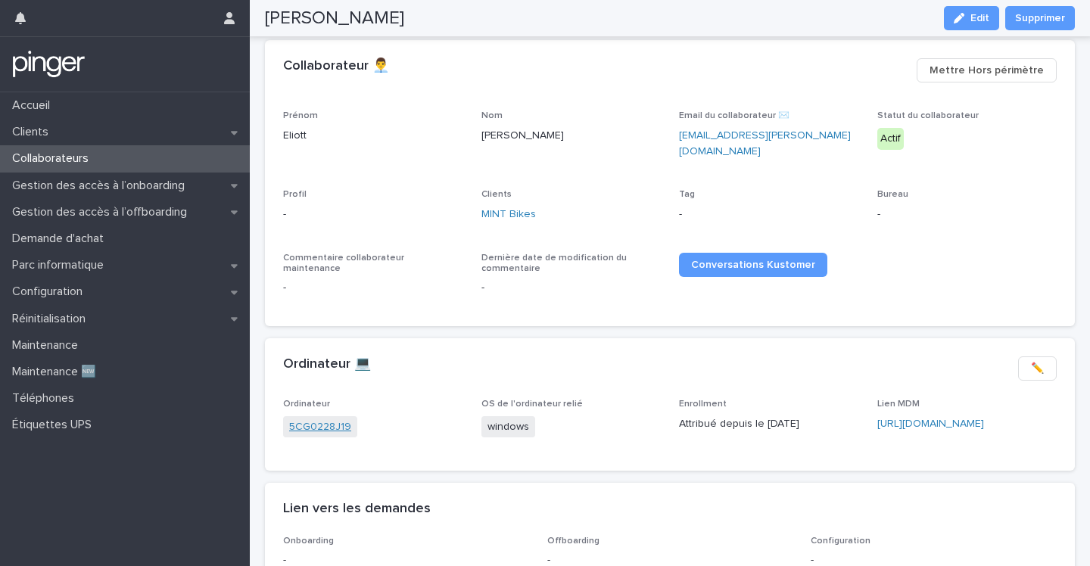
click at [326, 419] on link "5CG0228J19" at bounding box center [320, 427] width 62 height 16
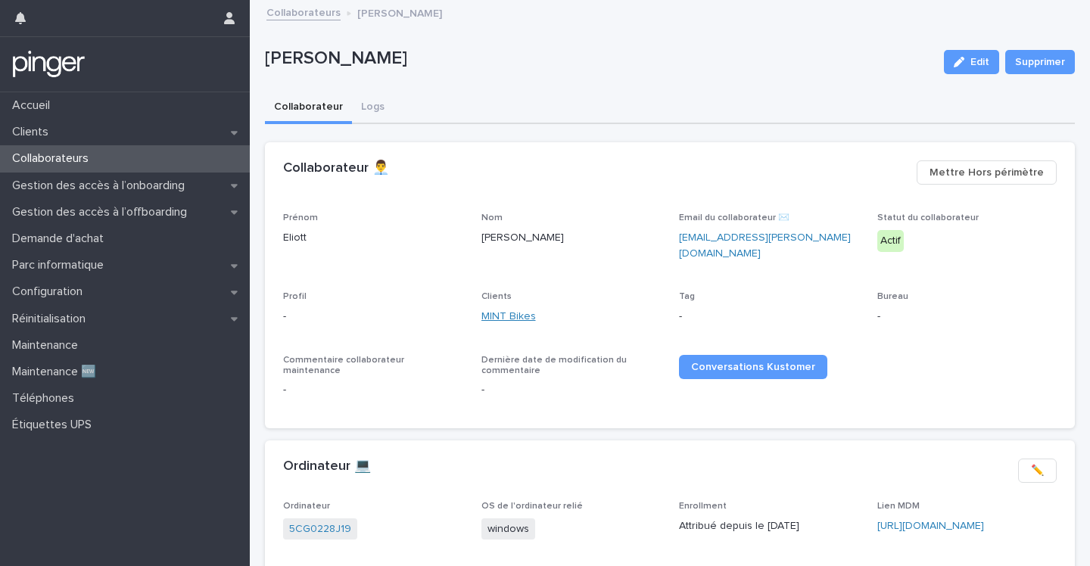
click at [509, 311] on link "MINT Bikes" at bounding box center [508, 317] width 54 height 16
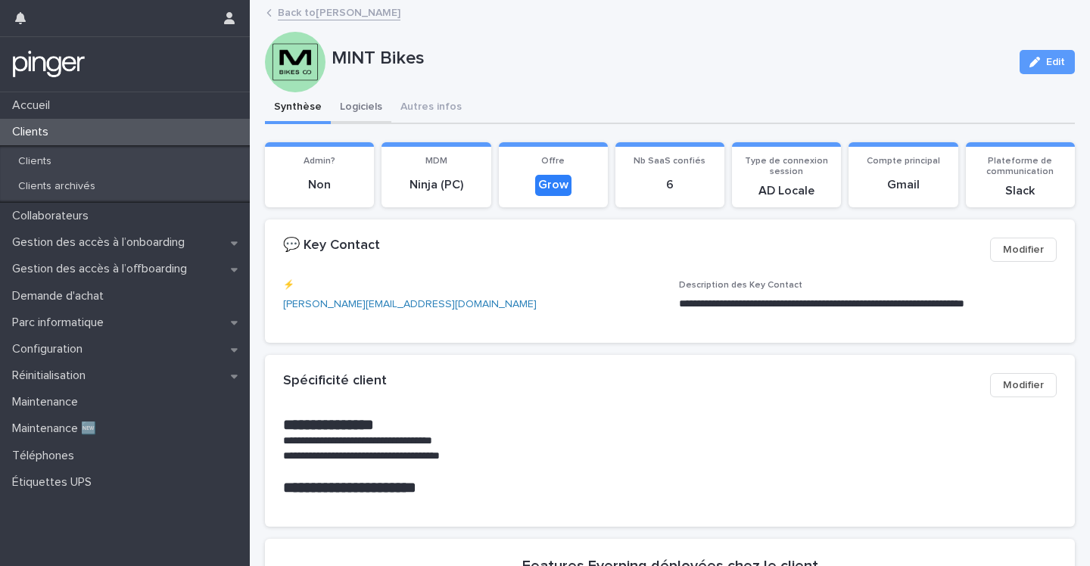
click at [363, 98] on button "Logiciels" at bounding box center [361, 108] width 61 height 32
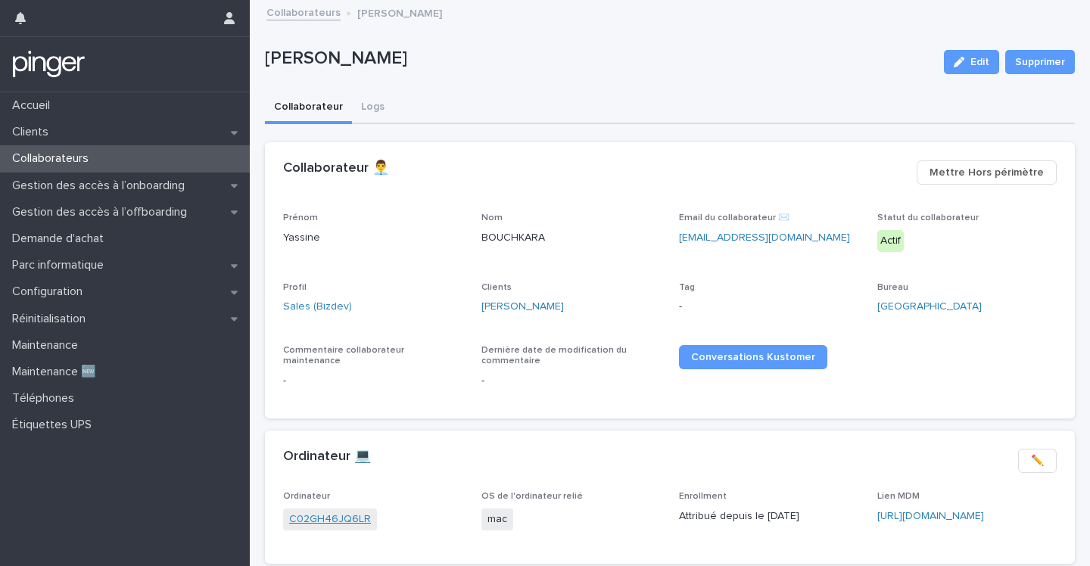
click at [318, 516] on link "C02GH46JQ6LR" at bounding box center [330, 520] width 82 height 16
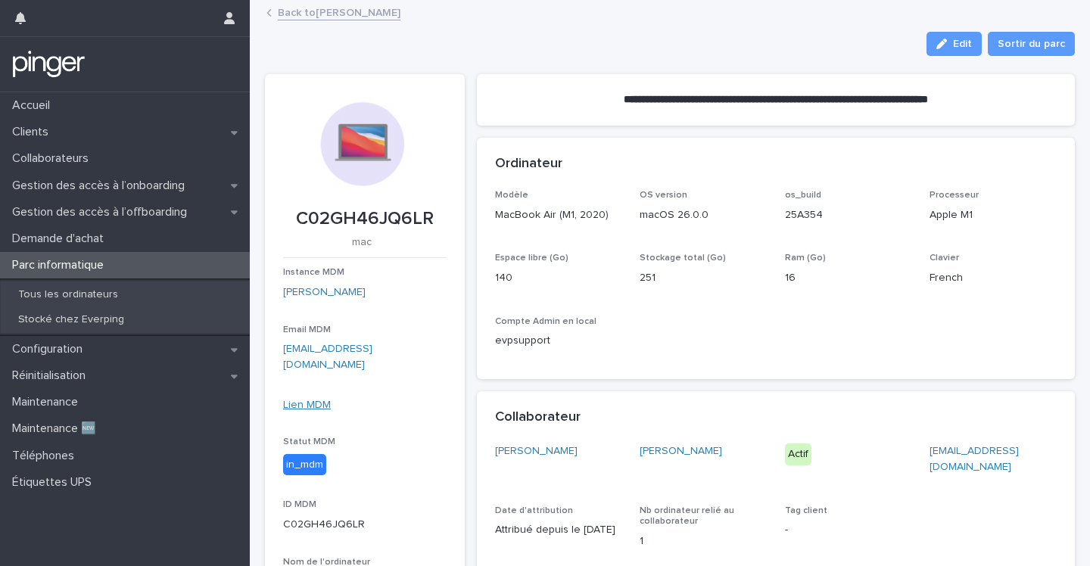
click at [306, 400] on link "Lien MDM" at bounding box center [307, 405] width 48 height 11
click at [319, 400] on link "Lien MDM" at bounding box center [307, 405] width 48 height 11
click at [294, 291] on link "Glady" at bounding box center [324, 293] width 82 height 16
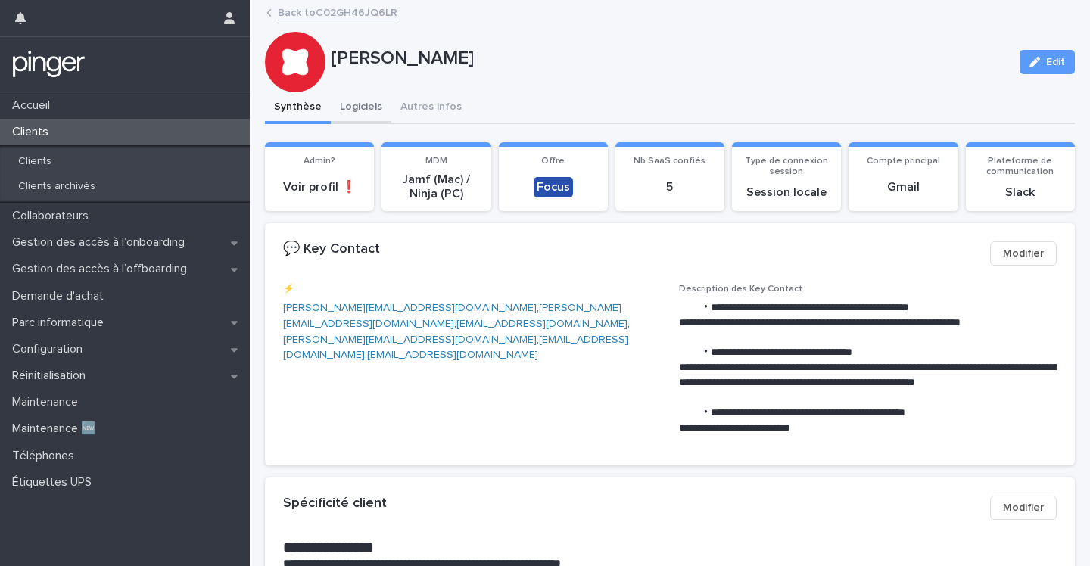
click at [353, 101] on button "Logiciels" at bounding box center [361, 108] width 61 height 32
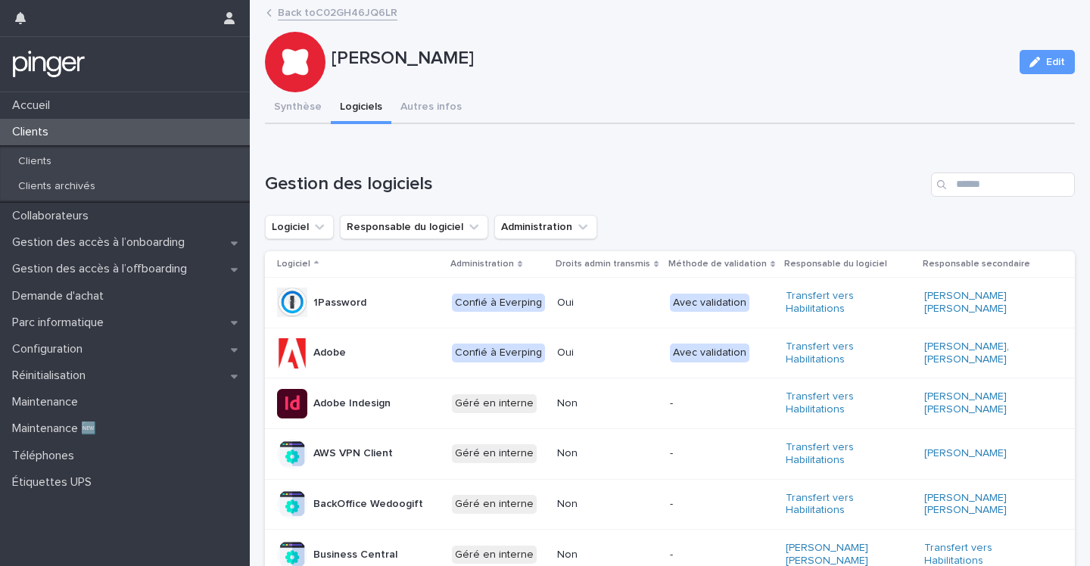
click at [951, 184] on div "Search" at bounding box center [943, 185] width 24 height 24
click at [963, 184] on input "Search" at bounding box center [1003, 185] width 144 height 24
type input "***"
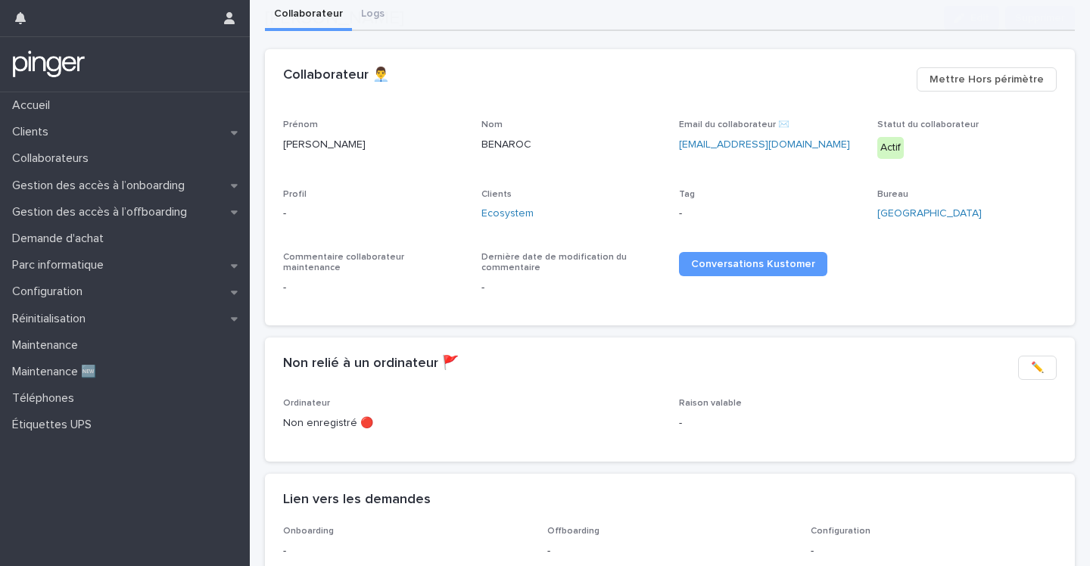
scroll to position [112, 0]
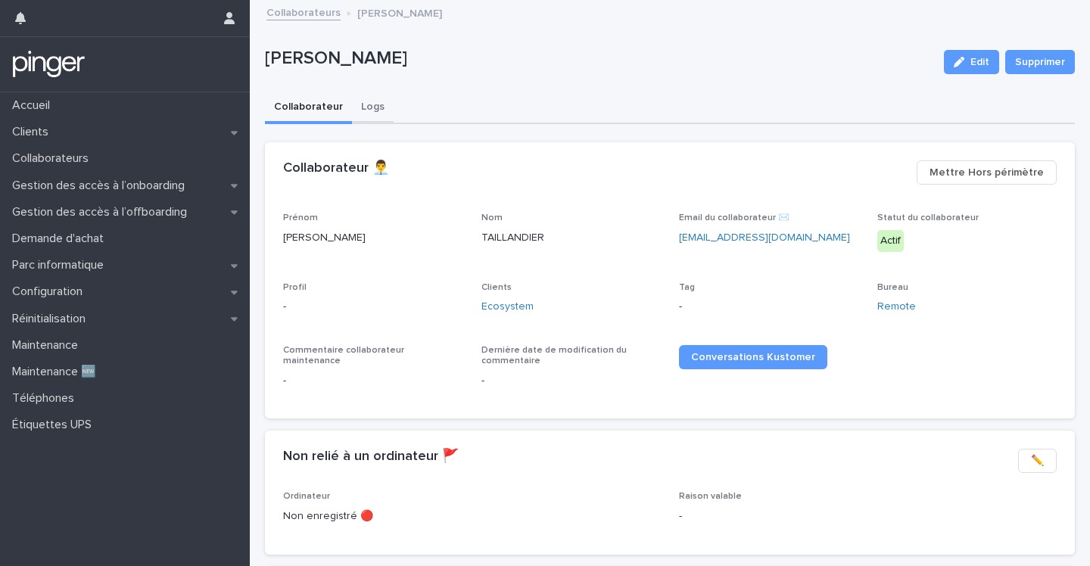
click at [376, 104] on button "Logs" at bounding box center [373, 108] width 42 height 32
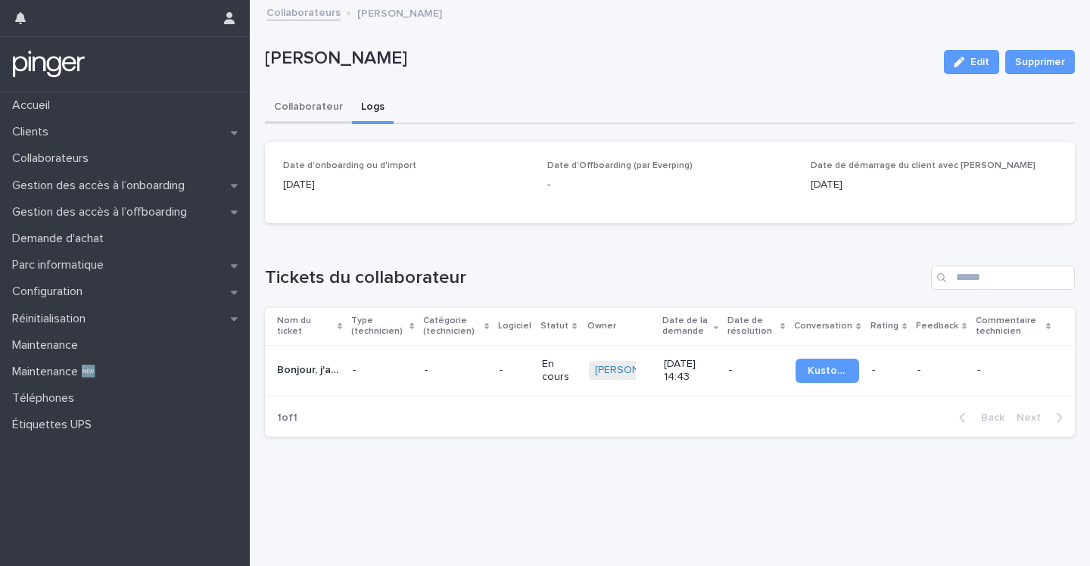
click at [316, 107] on button "Collaborateur" at bounding box center [308, 108] width 87 height 32
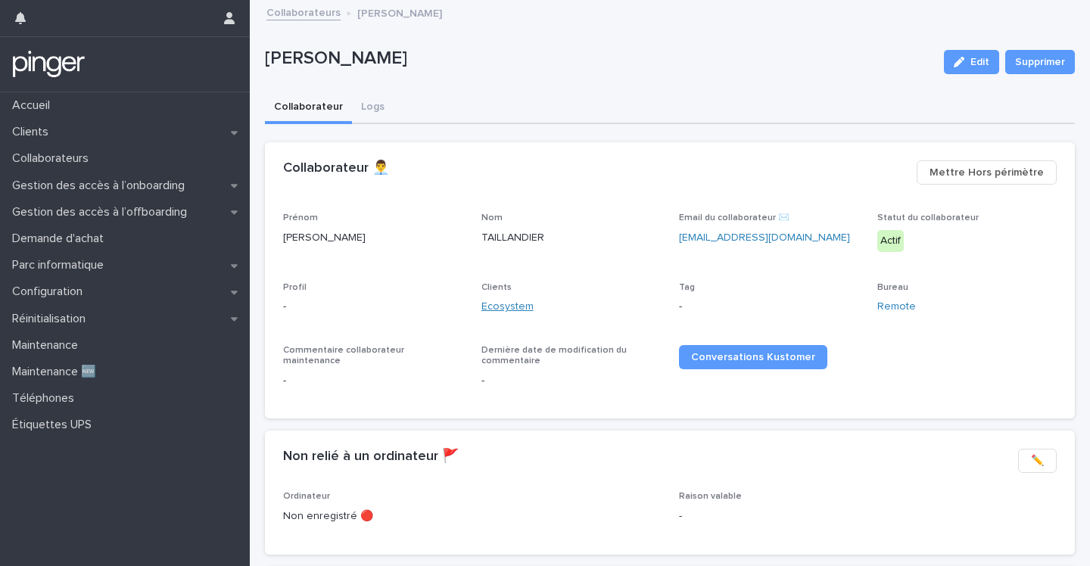
click at [520, 309] on link "Ecosystem" at bounding box center [507, 307] width 52 height 16
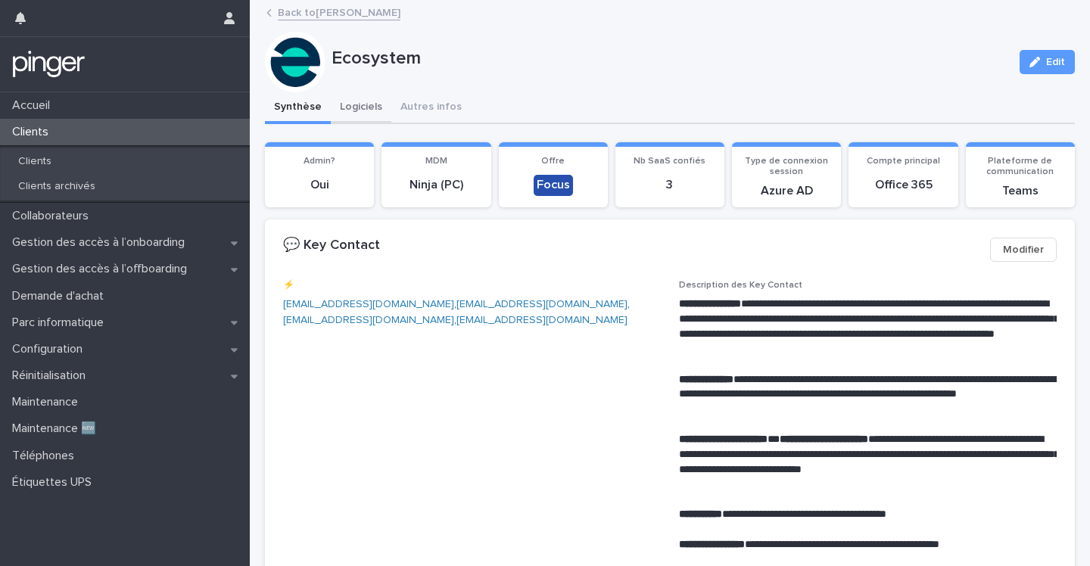
click at [362, 104] on button "Logiciels" at bounding box center [361, 108] width 61 height 32
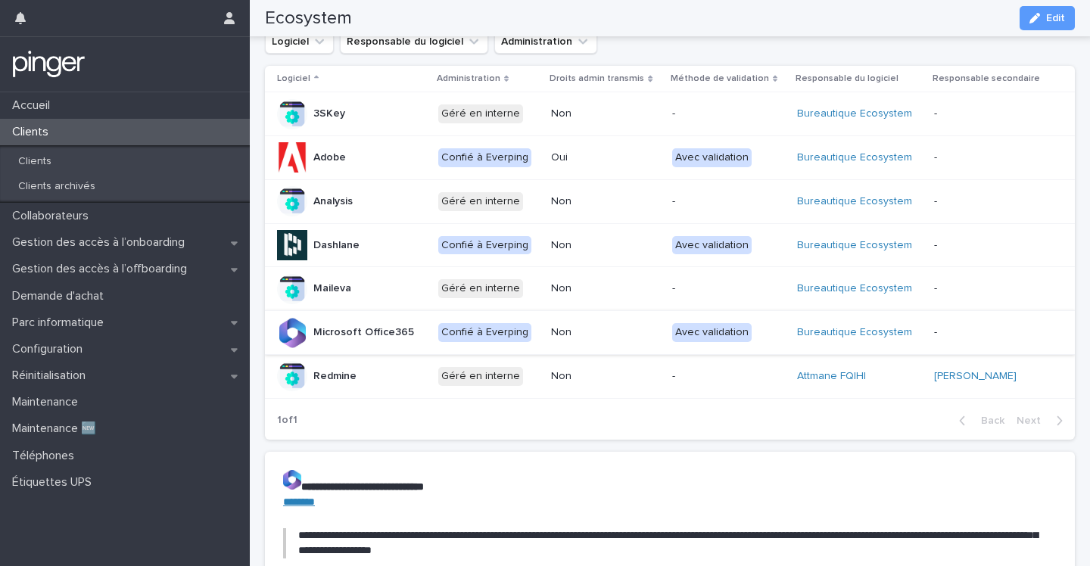
scroll to position [161, 0]
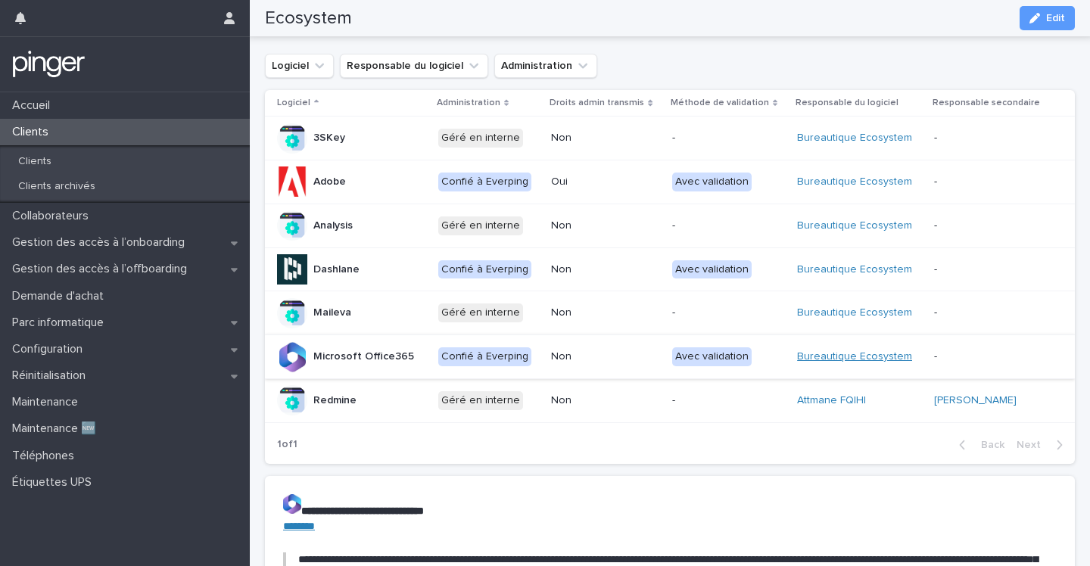
click at [867, 357] on link "Bureautique Ecosystem" at bounding box center [854, 356] width 115 height 13
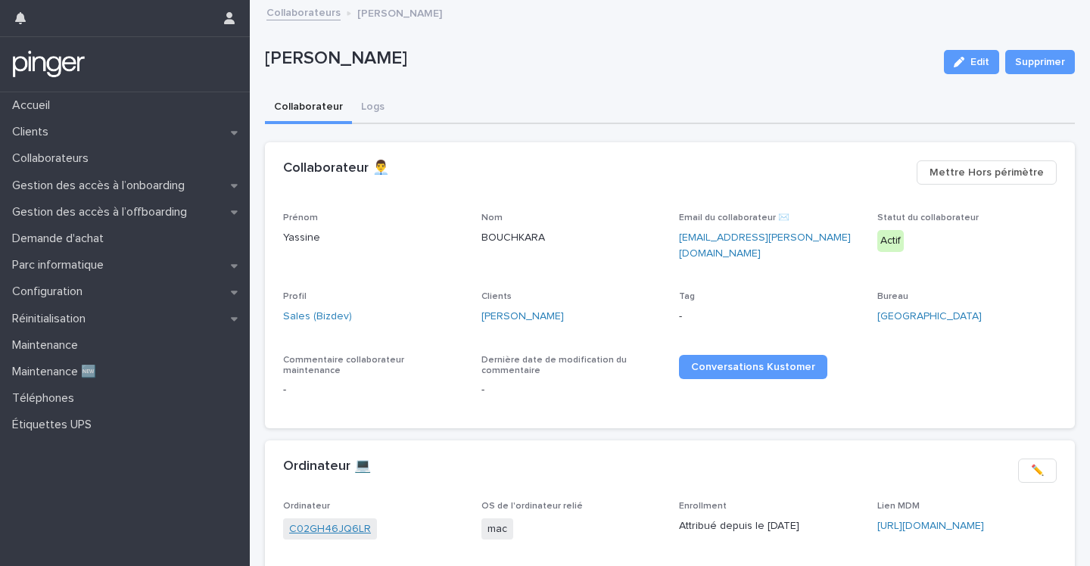
click at [303, 524] on link "C02GH46JQ6LR" at bounding box center [330, 529] width 82 height 16
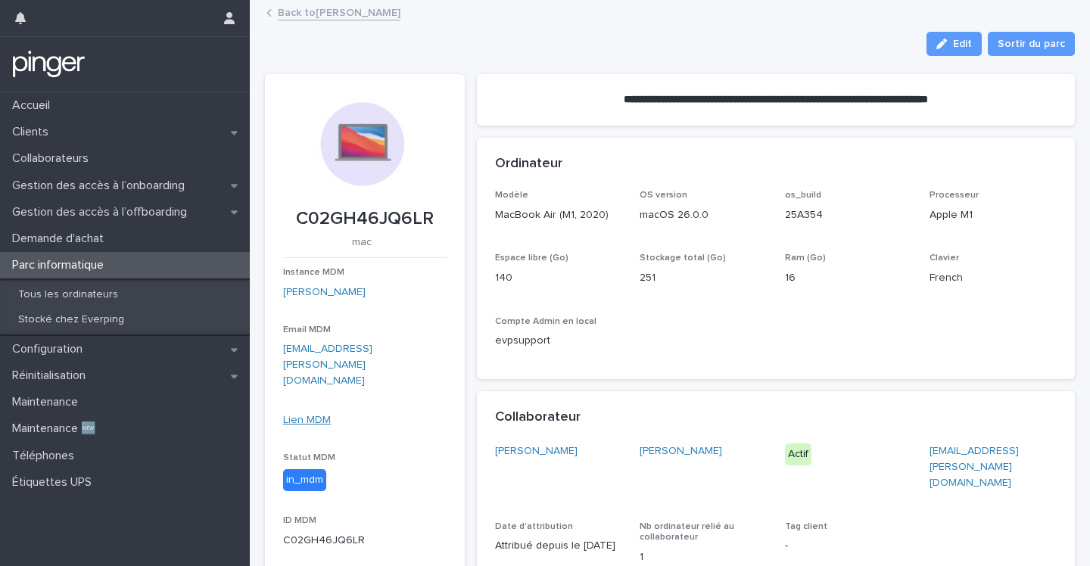
click at [308, 415] on link "Lien MDM" at bounding box center [307, 420] width 48 height 11
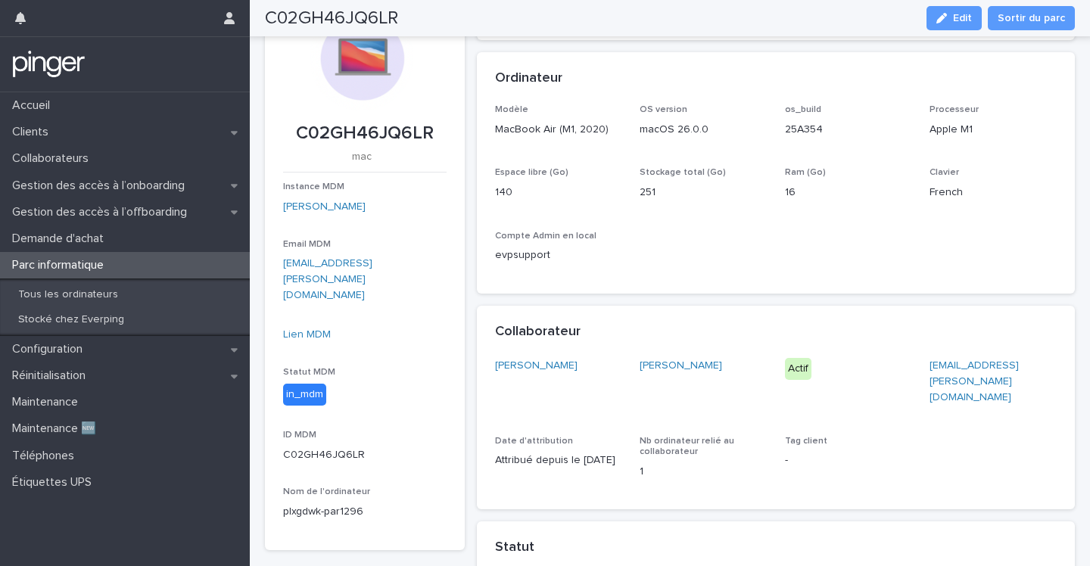
scroll to position [82, 0]
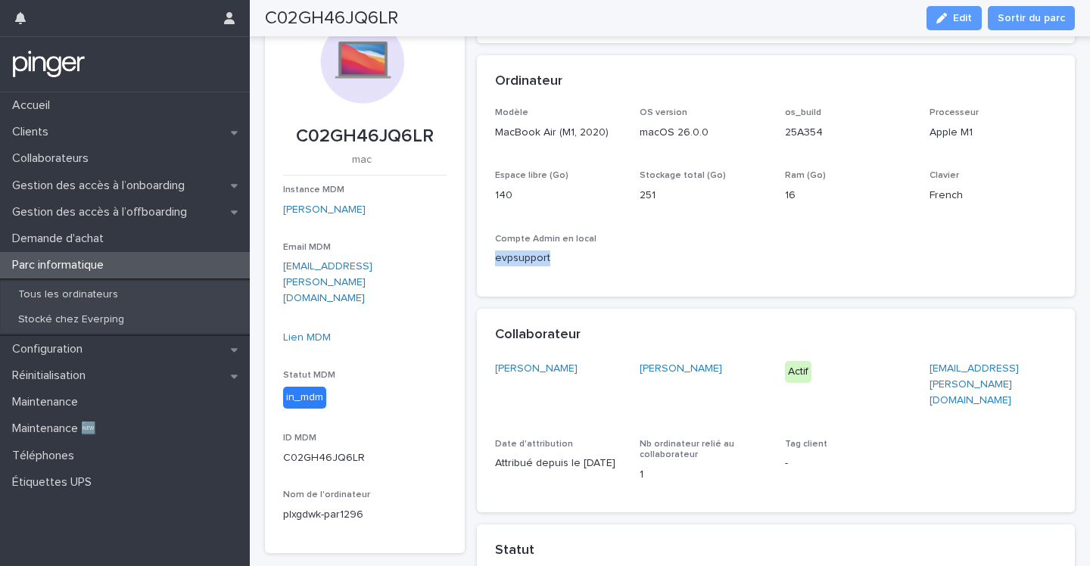
drag, startPoint x: 552, startPoint y: 257, endPoint x: 494, endPoint y: 257, distance: 58.3
click at [495, 257] on p "evpsupport" at bounding box center [558, 258] width 127 height 16
copy p "evpsupport"
click at [315, 332] on link "Lien MDM" at bounding box center [307, 337] width 48 height 11
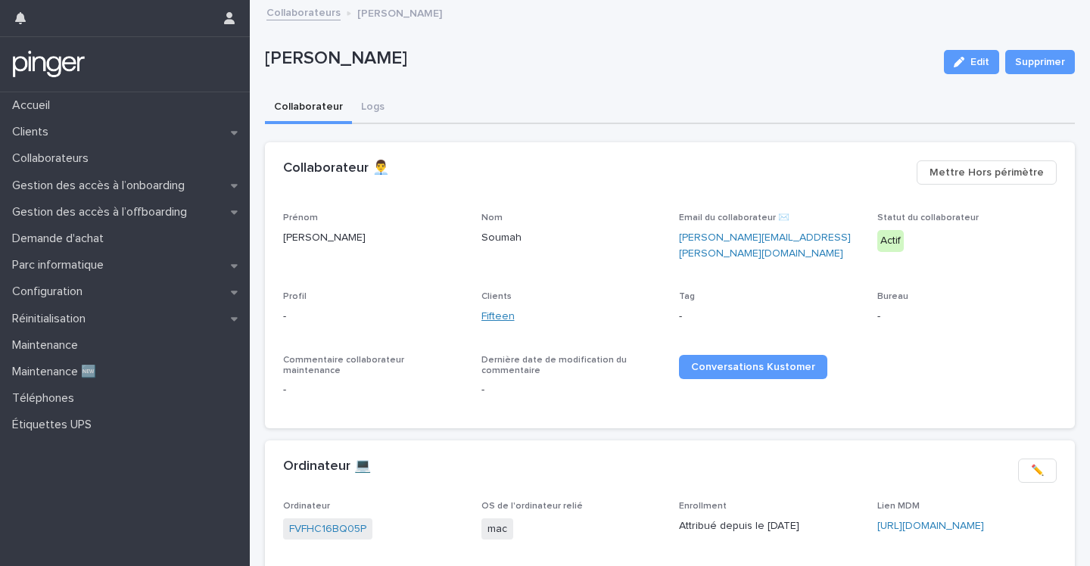
click at [496, 309] on link "Fifteen" at bounding box center [497, 317] width 33 height 16
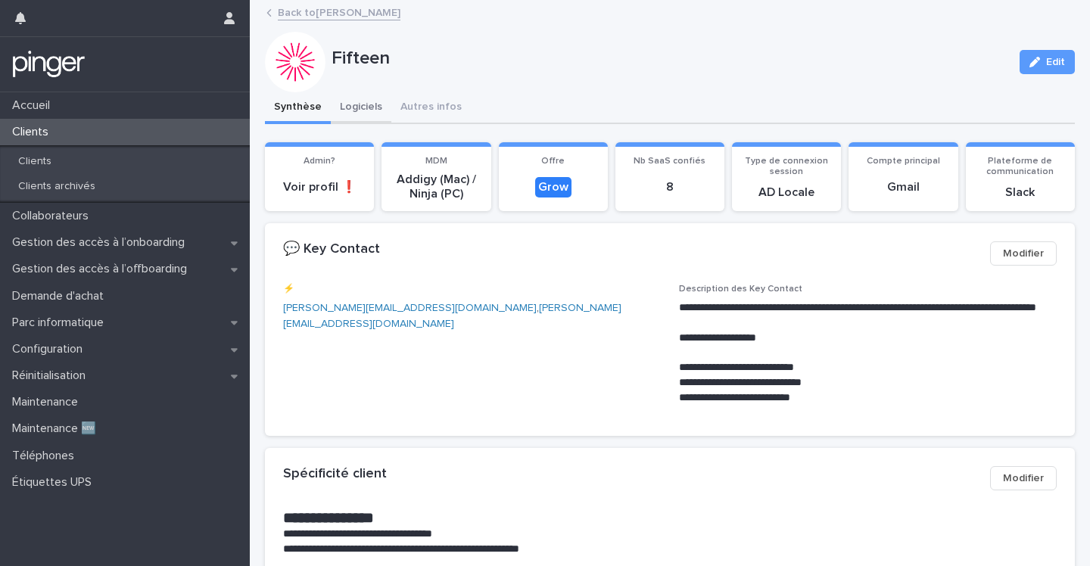
click at [363, 113] on button "Logiciels" at bounding box center [361, 108] width 61 height 32
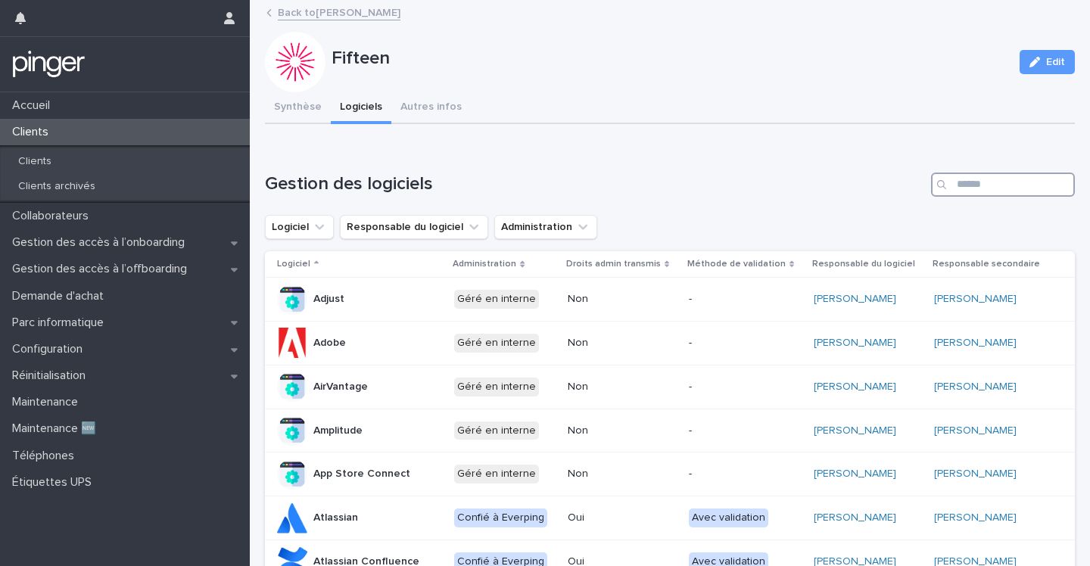
click at [1003, 191] on input "Search" at bounding box center [1003, 185] width 144 height 24
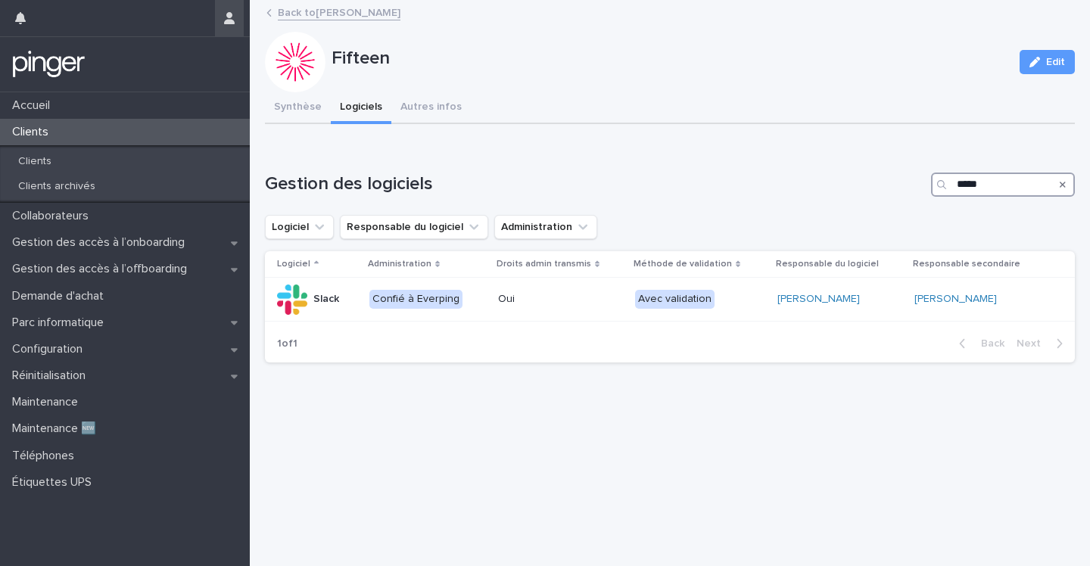
type input "*****"
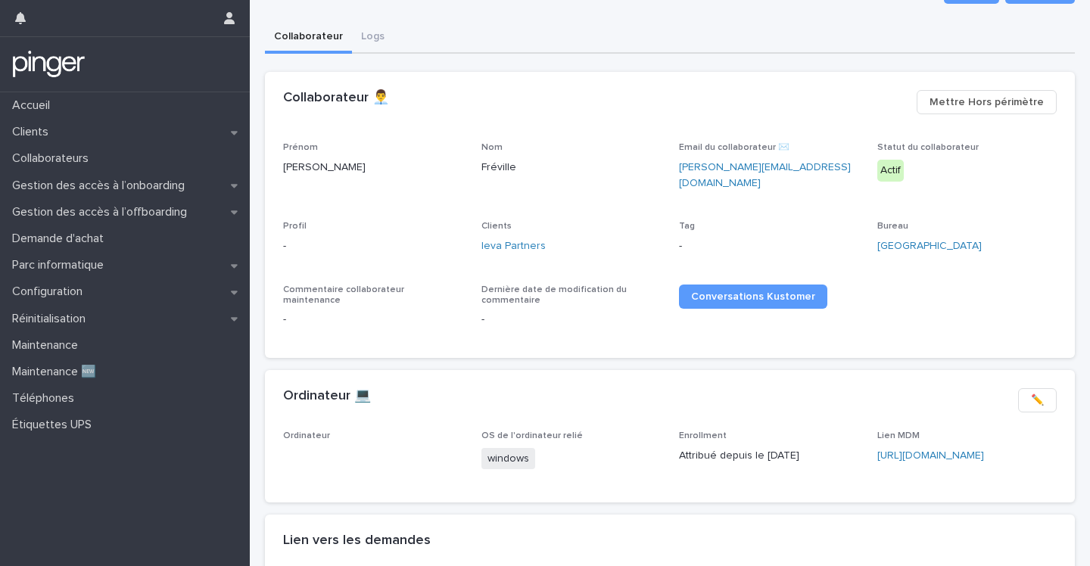
scroll to position [74, 0]
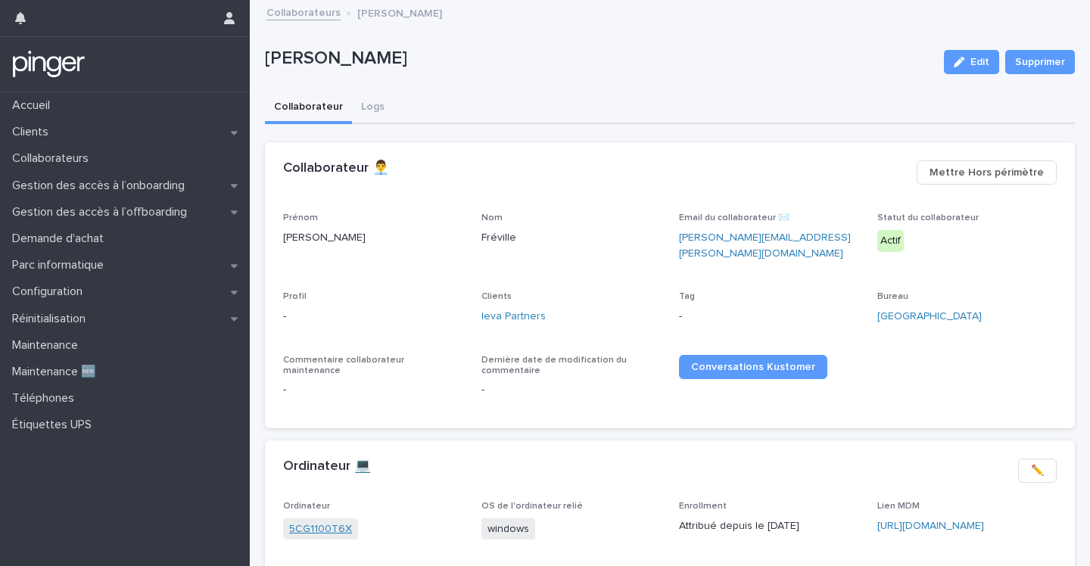
click at [309, 521] on link "5CG1100T6X" at bounding box center [320, 529] width 63 height 16
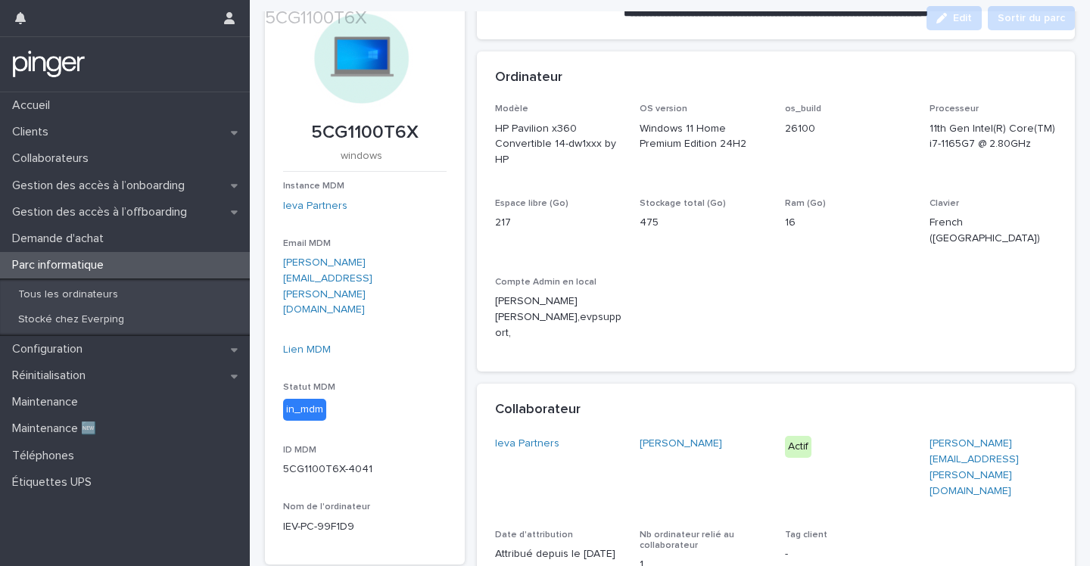
scroll to position [89, 0]
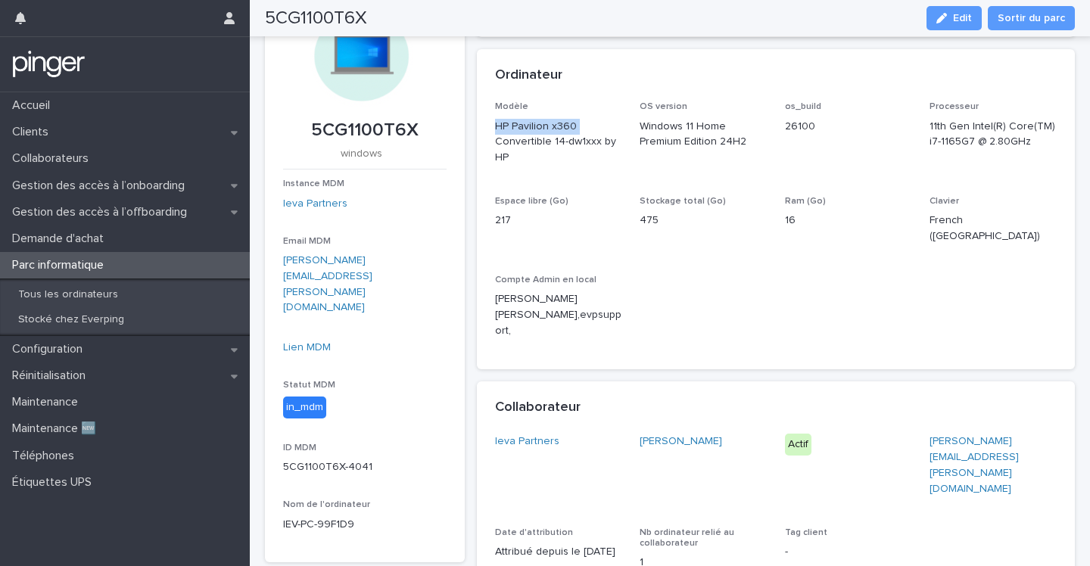
drag, startPoint x: 496, startPoint y: 123, endPoint x: 580, endPoint y: 123, distance: 84.0
click at [580, 123] on p "HP Pavilion x360 Convertible 14-dw1xxx by HP" at bounding box center [558, 142] width 127 height 47
copy p "HP Pavilion x360"
click at [546, 151] on p "HP Pavilion x360 Convertible 14-dw1xxx by HP" at bounding box center [558, 142] width 127 height 47
drag, startPoint x: 496, startPoint y: 125, endPoint x: 596, endPoint y: 142, distance: 100.7
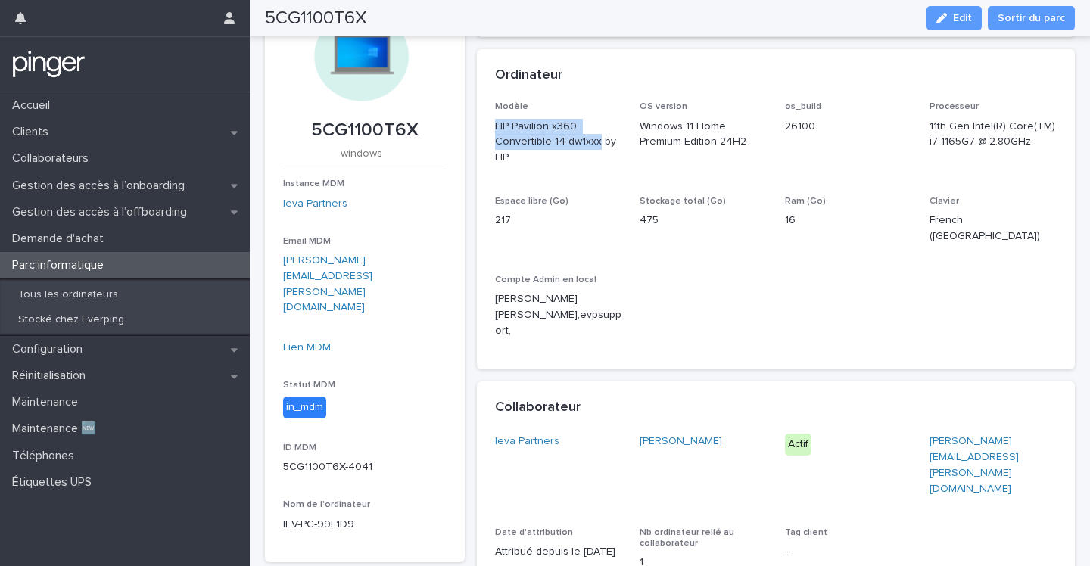
click at [596, 142] on p "HP Pavilion x360 Convertible 14-dw1xxx by HP" at bounding box center [558, 142] width 127 height 47
click at [560, 136] on p "HP Pavilion x360 Convertible 14-dw1xxx by HP" at bounding box center [558, 142] width 127 height 47
drag, startPoint x: 496, startPoint y: 124, endPoint x: 583, endPoint y: 142, distance: 88.2
click at [583, 142] on p "HP Pavilion x360 Convertible 14-dw1xxx by HP" at bounding box center [558, 142] width 127 height 47
copy p "HP Pavilion x360 Convertible 14-dw1"
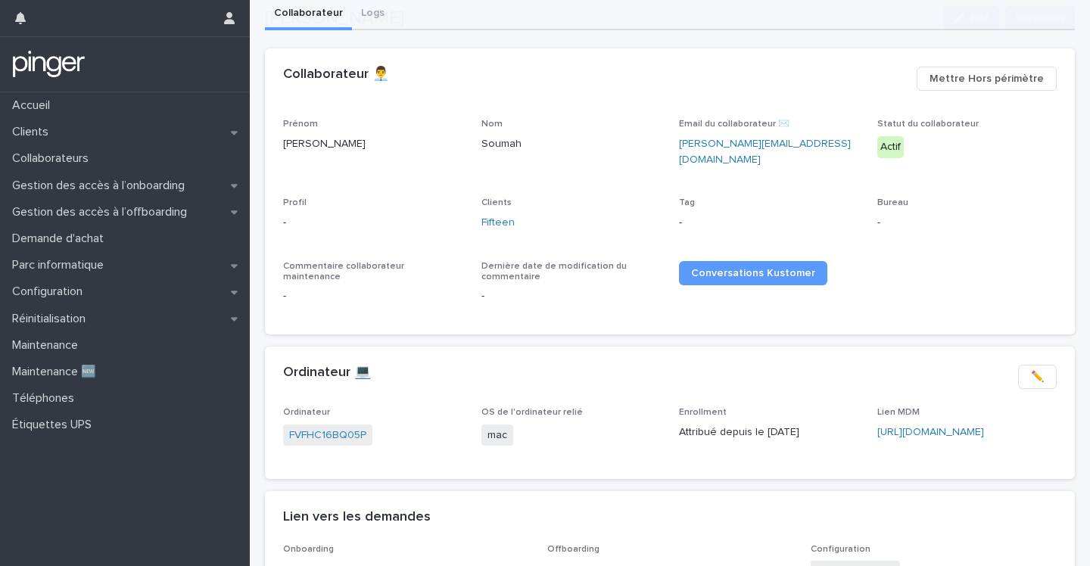
scroll to position [104, 0]
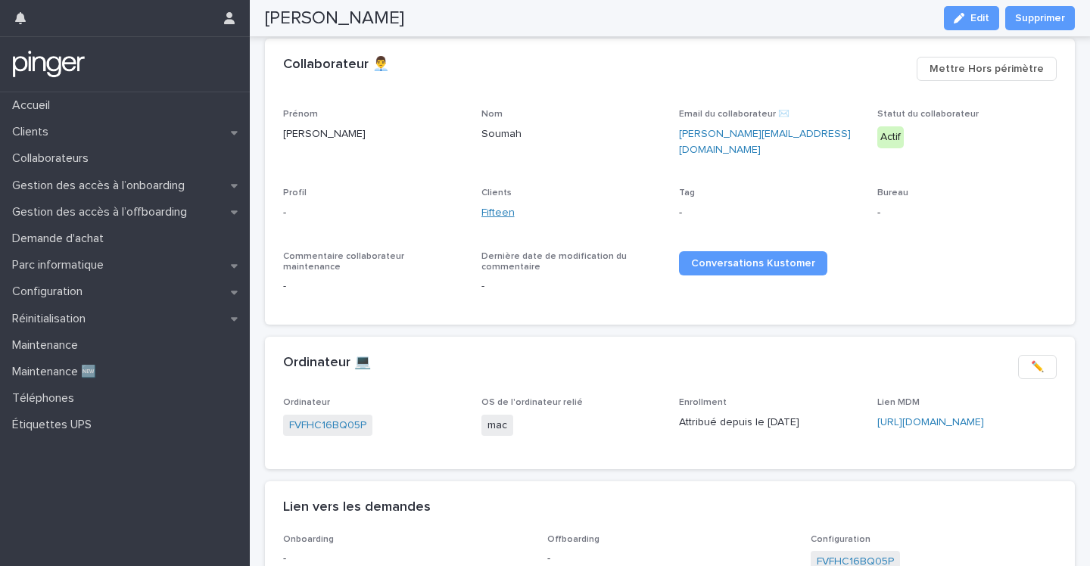
click at [491, 205] on link "Fifteen" at bounding box center [497, 213] width 33 height 16
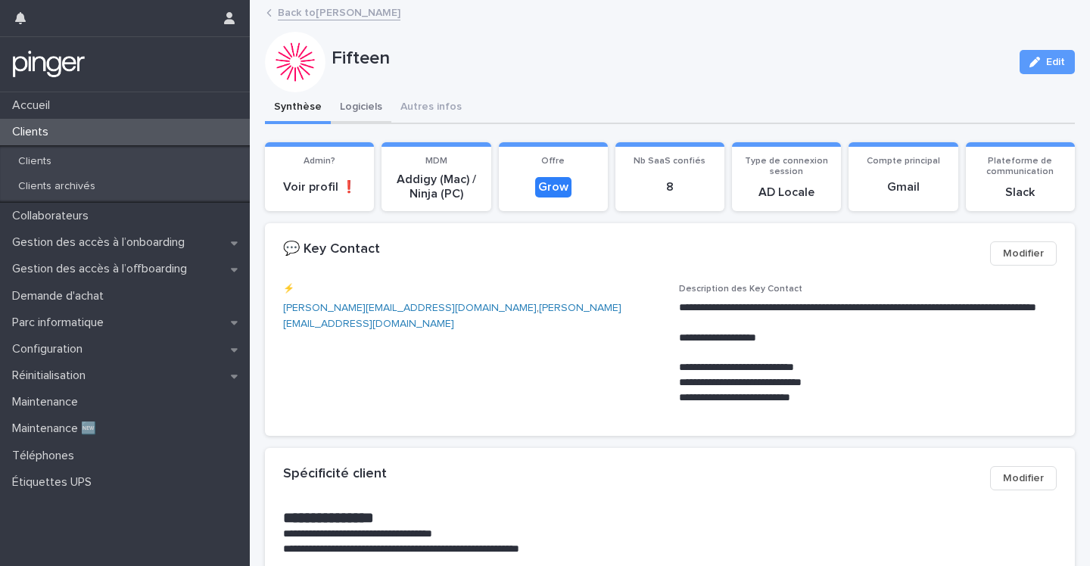
click at [359, 98] on button "Logiciels" at bounding box center [361, 108] width 61 height 32
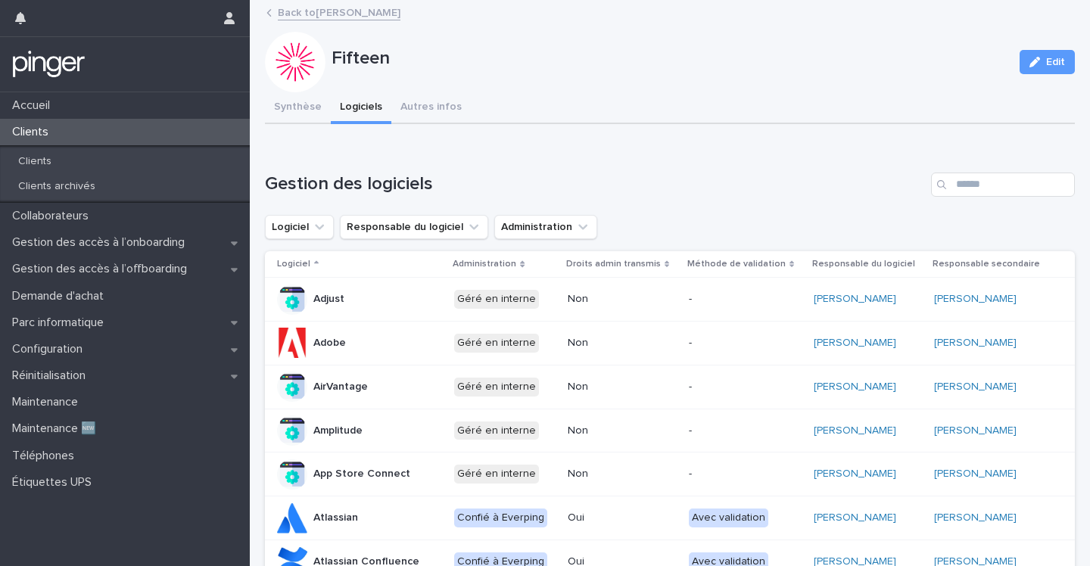
click at [983, 194] on input "Search" at bounding box center [1003, 185] width 144 height 24
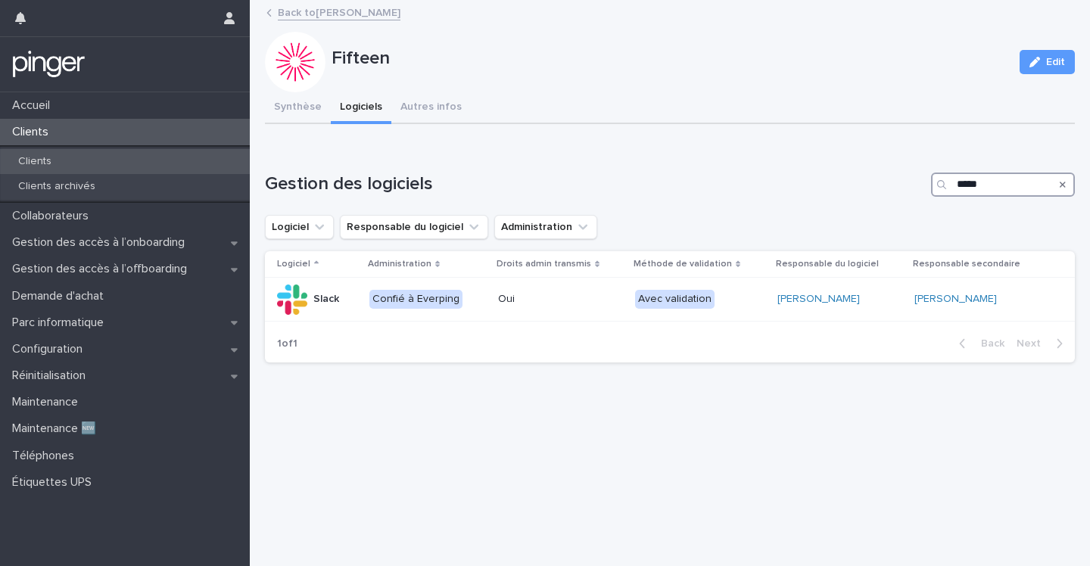
type input "*****"
